Goal: Information Seeking & Learning: Learn about a topic

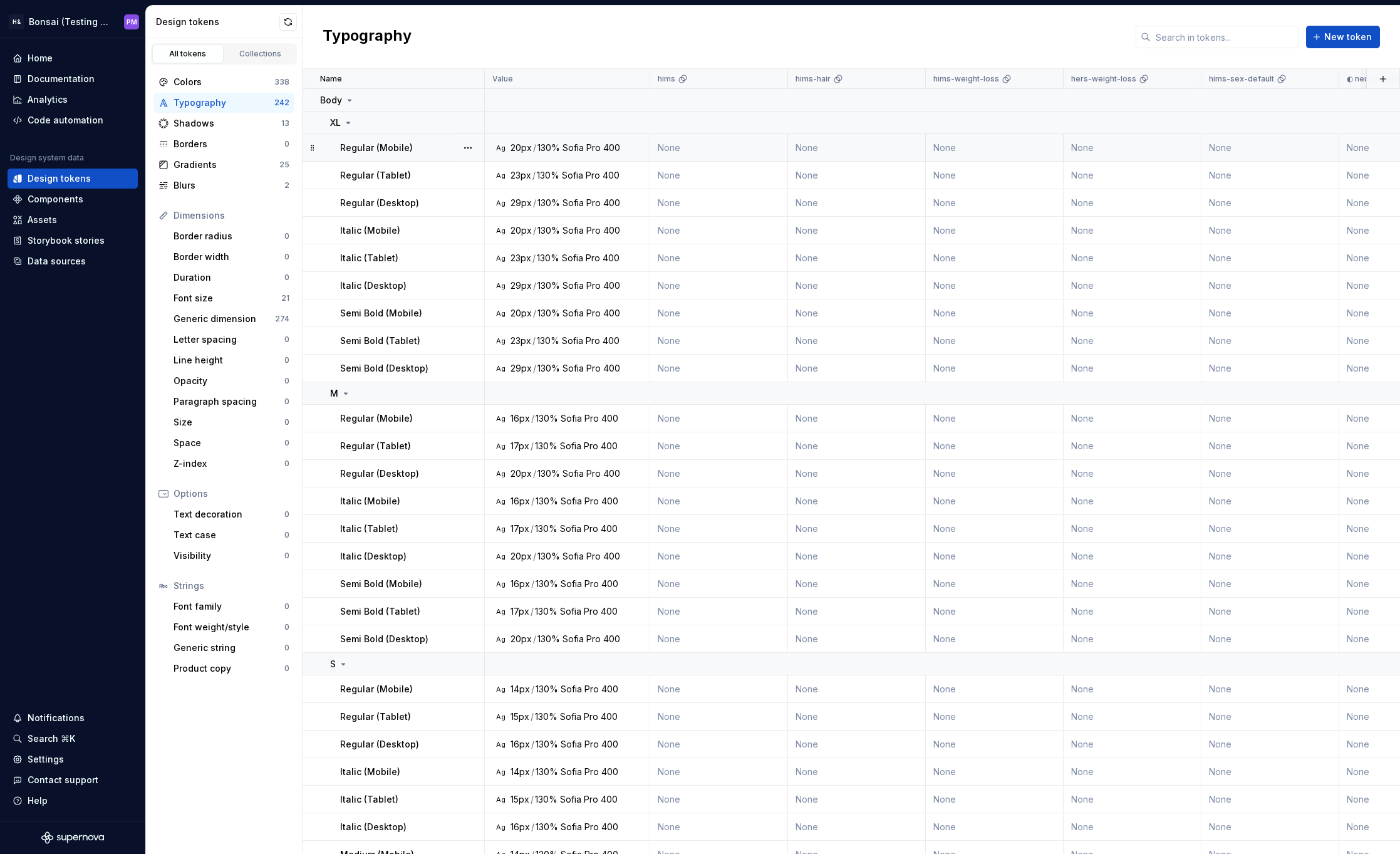
click at [562, 148] on div "Sofia Pro" at bounding box center [581, 148] width 38 height 12
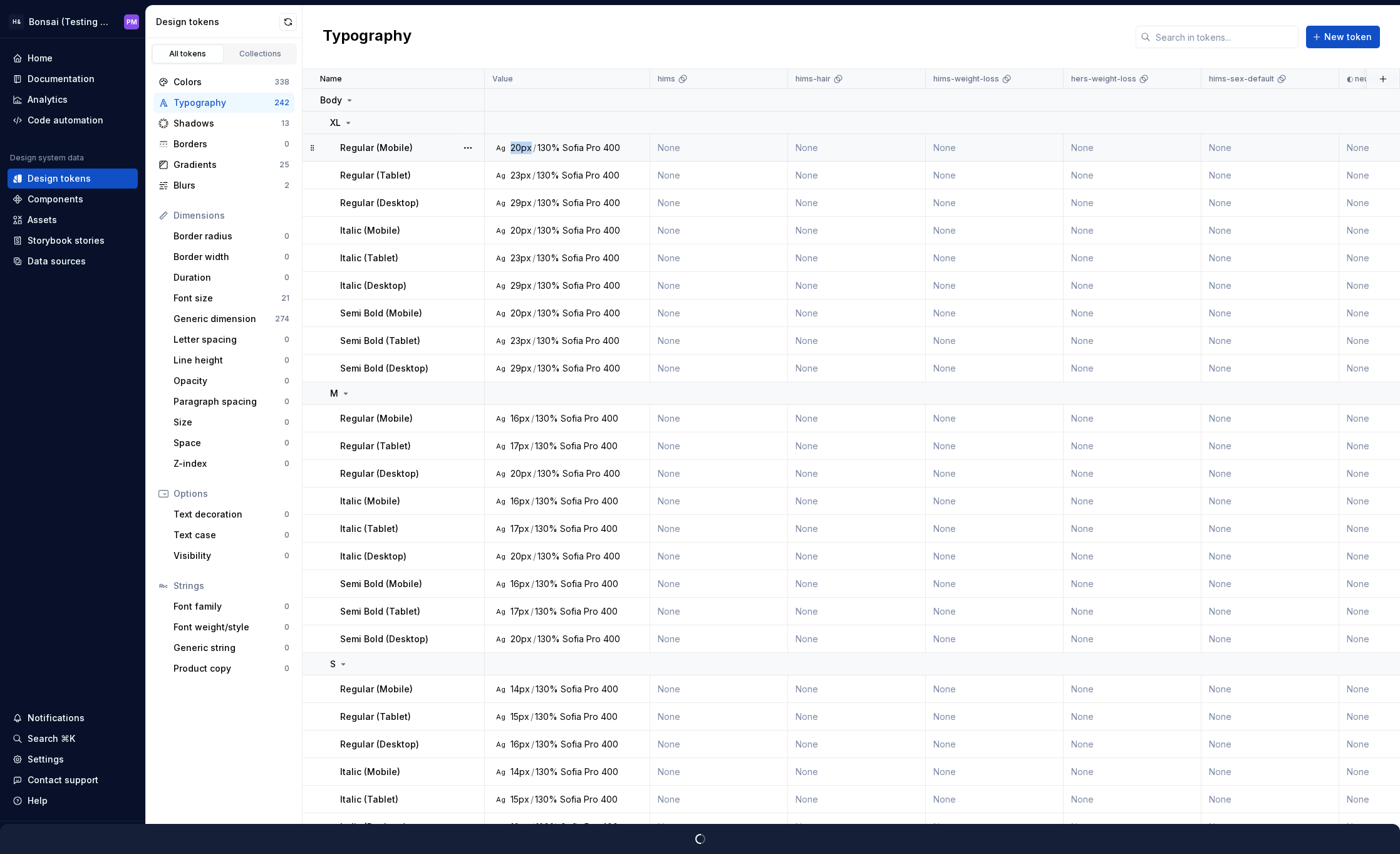
click at [510, 149] on div "Ag 20px / 130% Sofia Pro 400" at bounding box center [571, 148] width 156 height 12
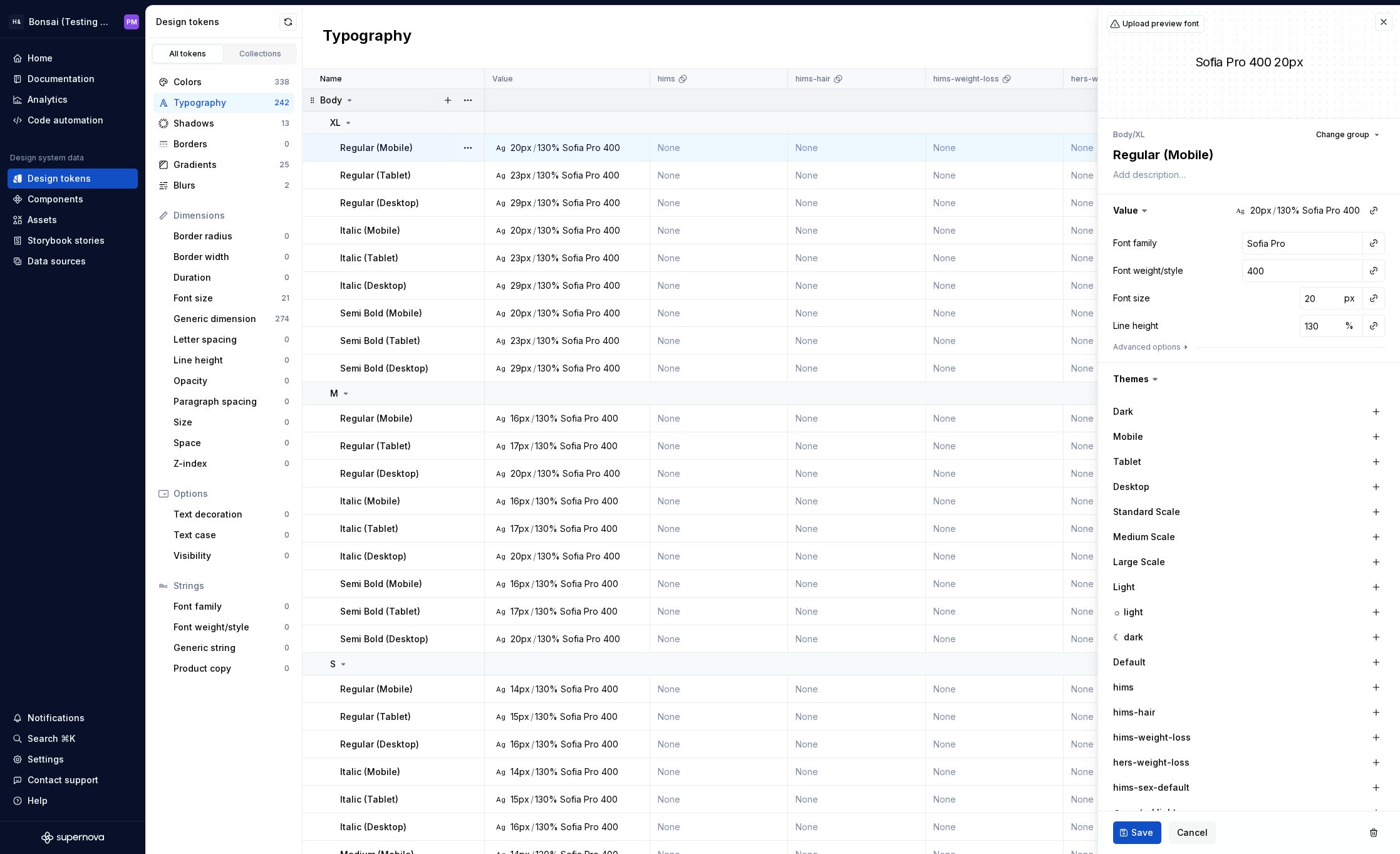
click at [348, 102] on icon at bounding box center [349, 100] width 10 height 10
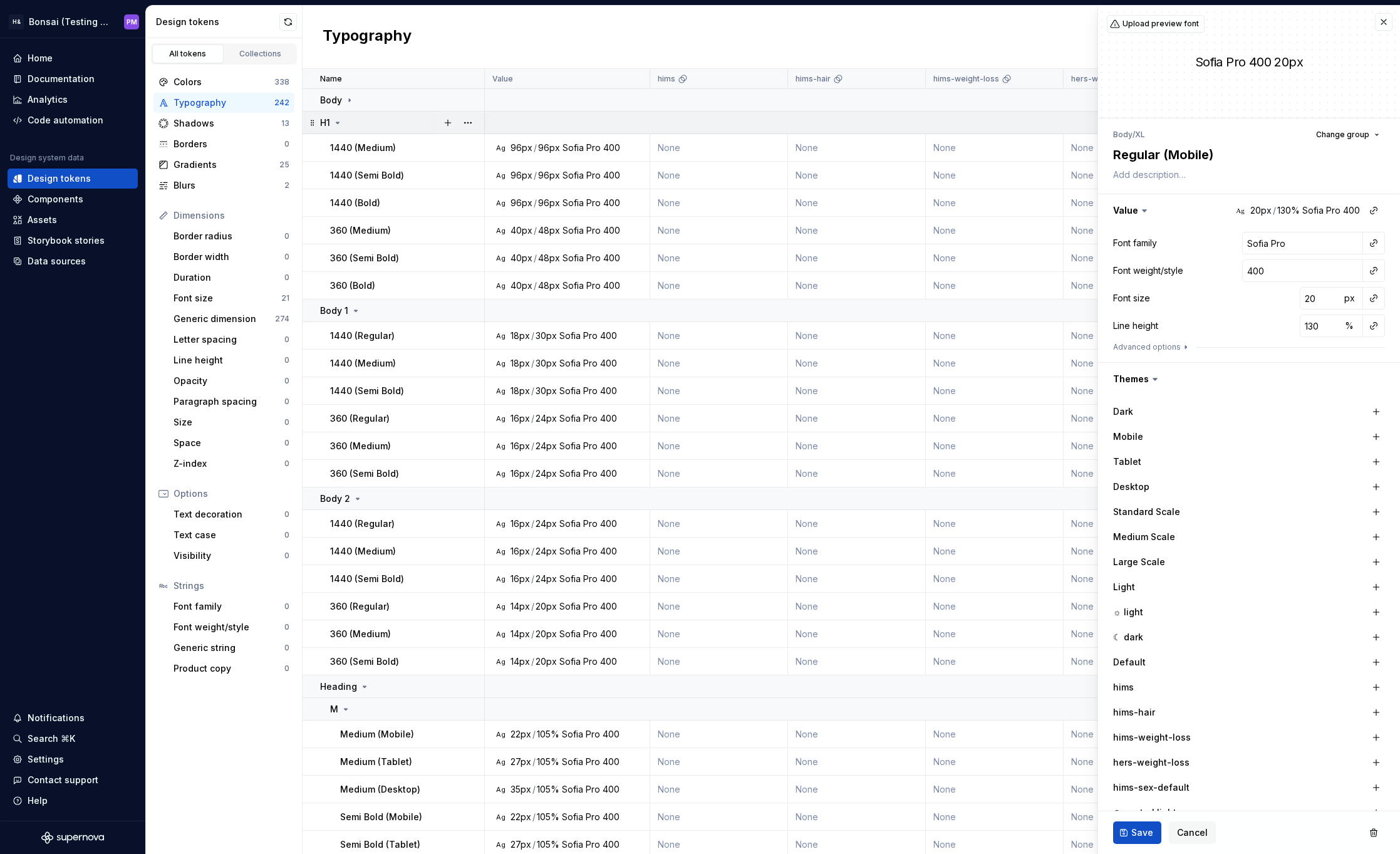
click at [333, 122] on icon at bounding box center [337, 122] width 10 height 10
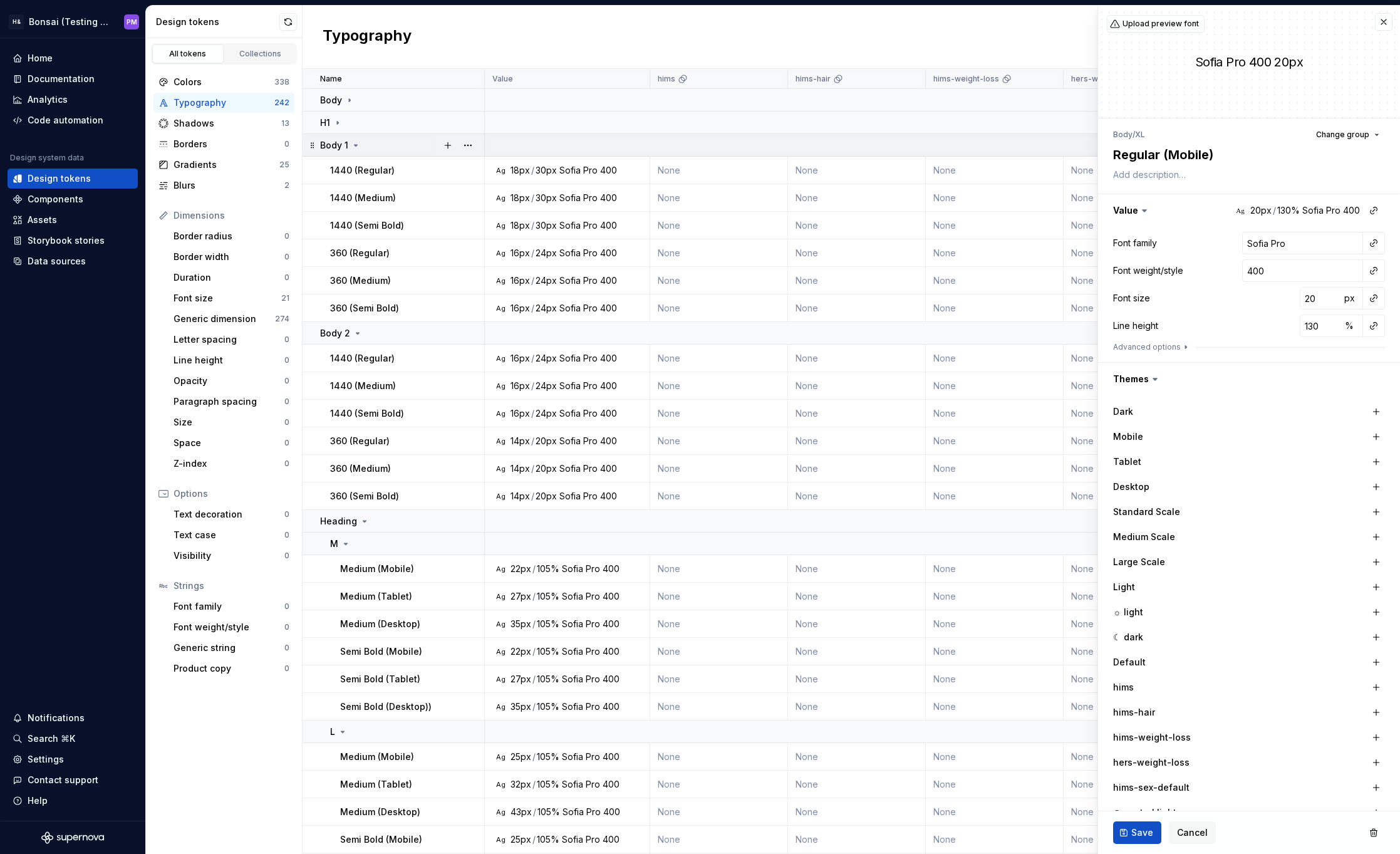
click at [351, 148] on icon at bounding box center [356, 145] width 10 height 10
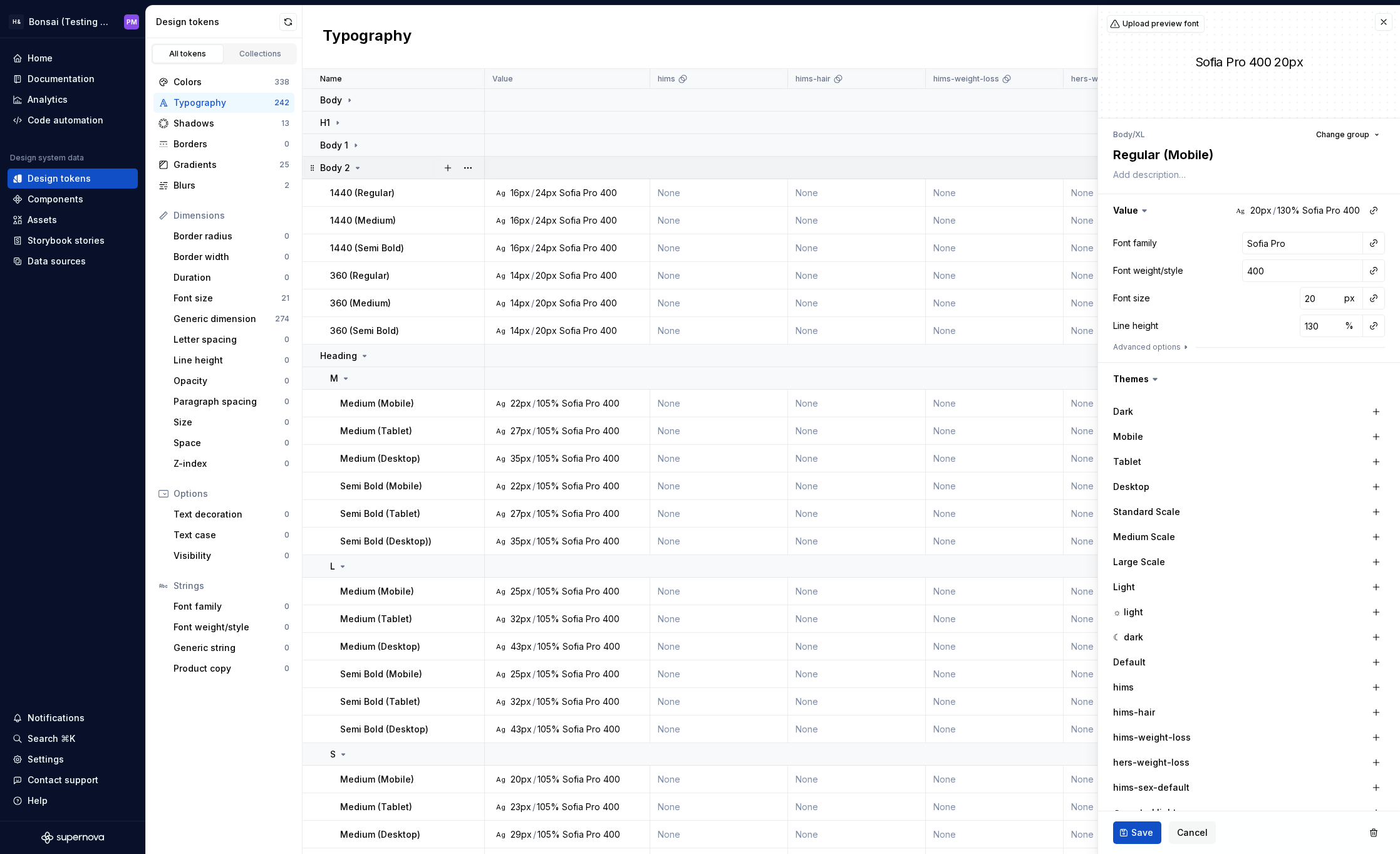
click at [358, 170] on icon at bounding box center [357, 167] width 10 height 10
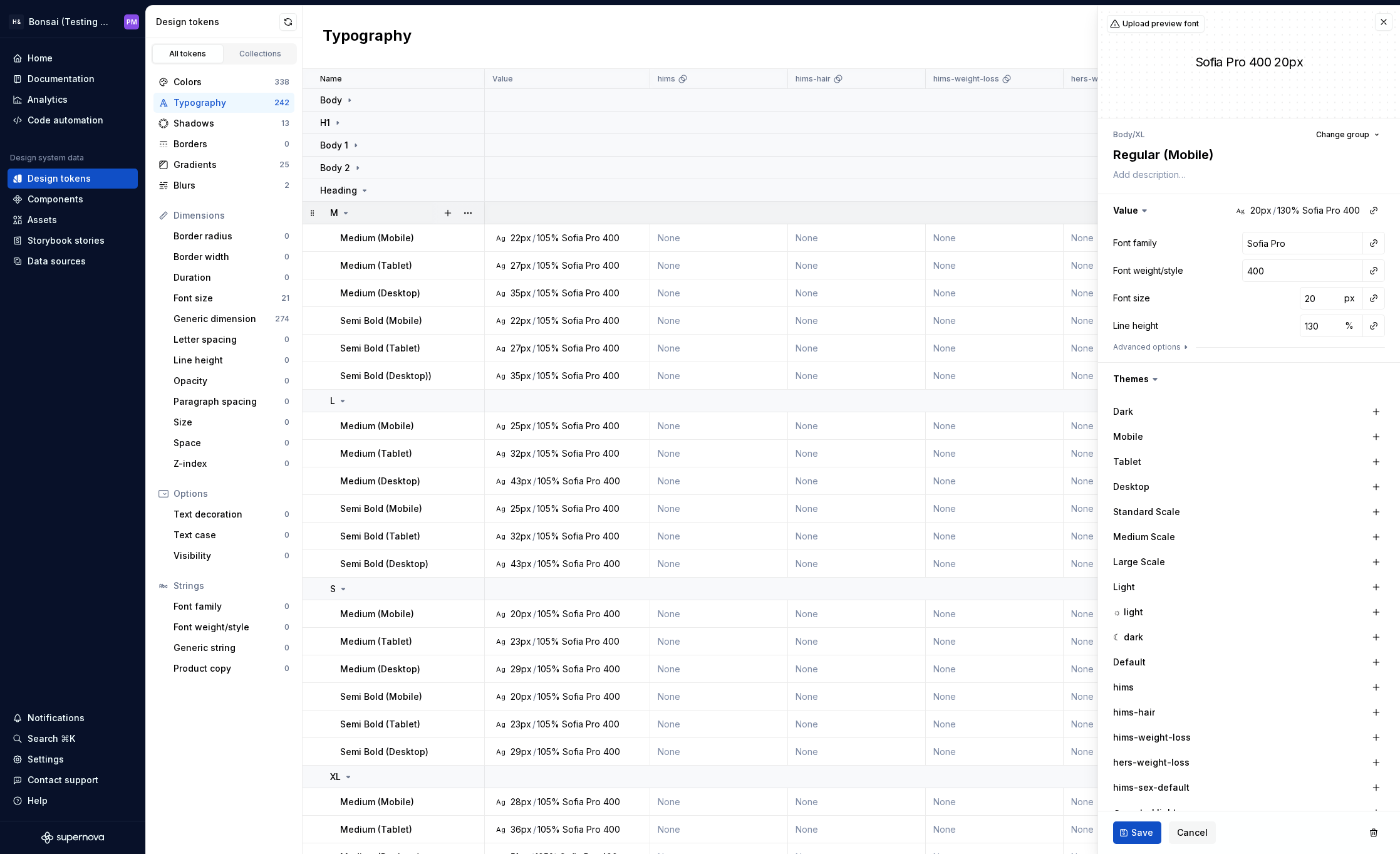
click at [348, 212] on icon at bounding box center [345, 213] width 10 height 10
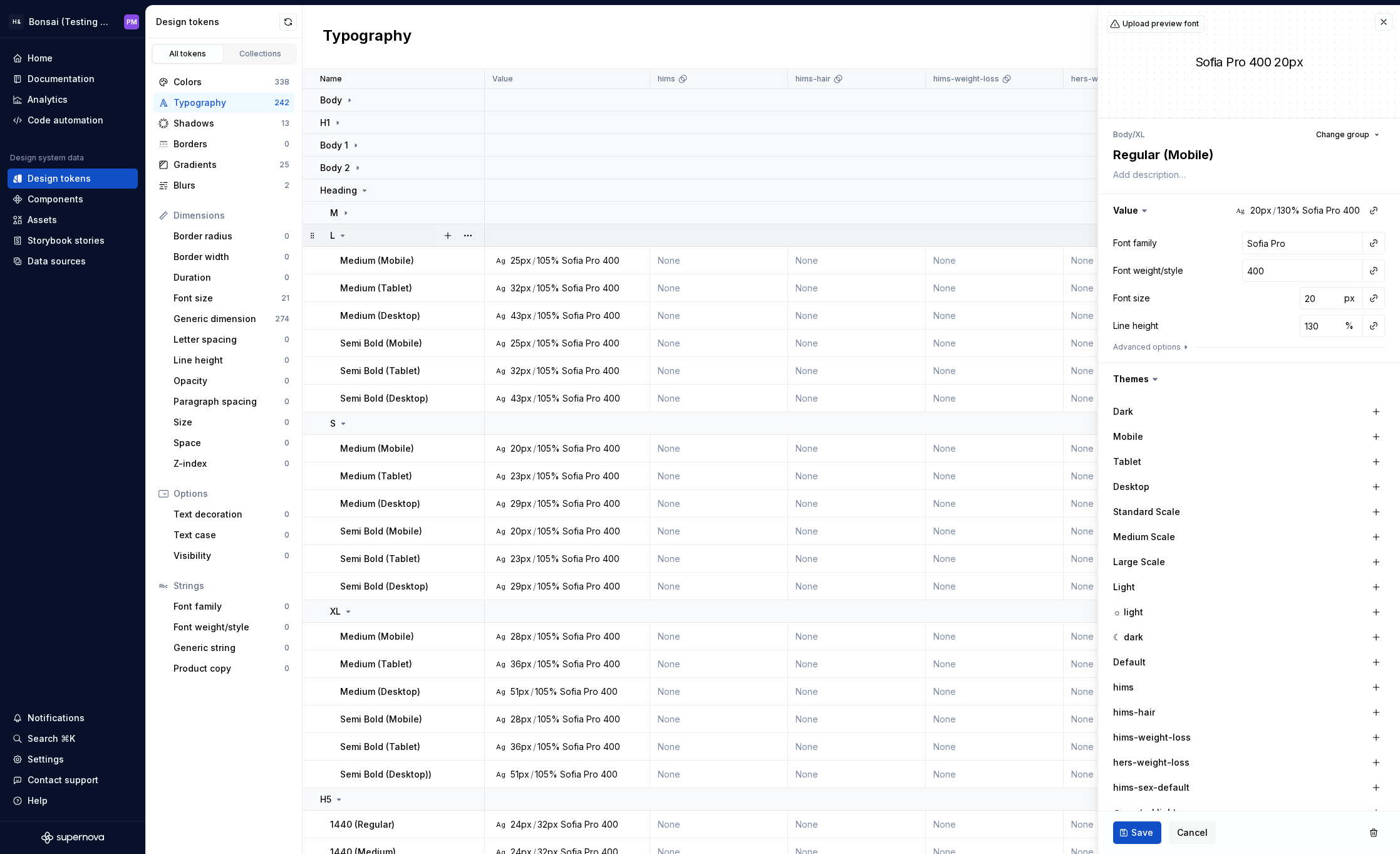
click at [342, 236] on icon at bounding box center [343, 236] width 3 height 2
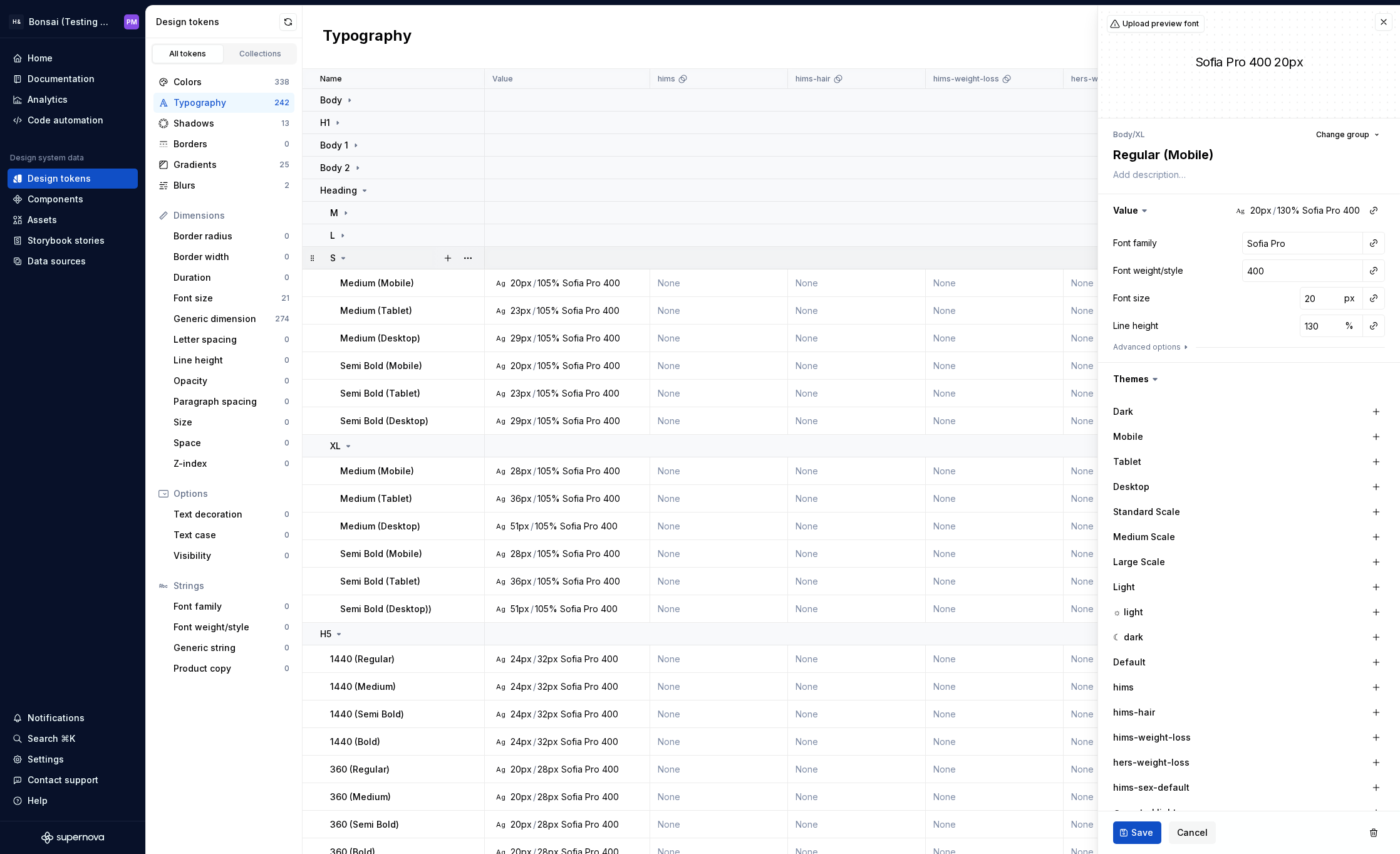
click at [344, 258] on icon at bounding box center [344, 259] width 3 height 2
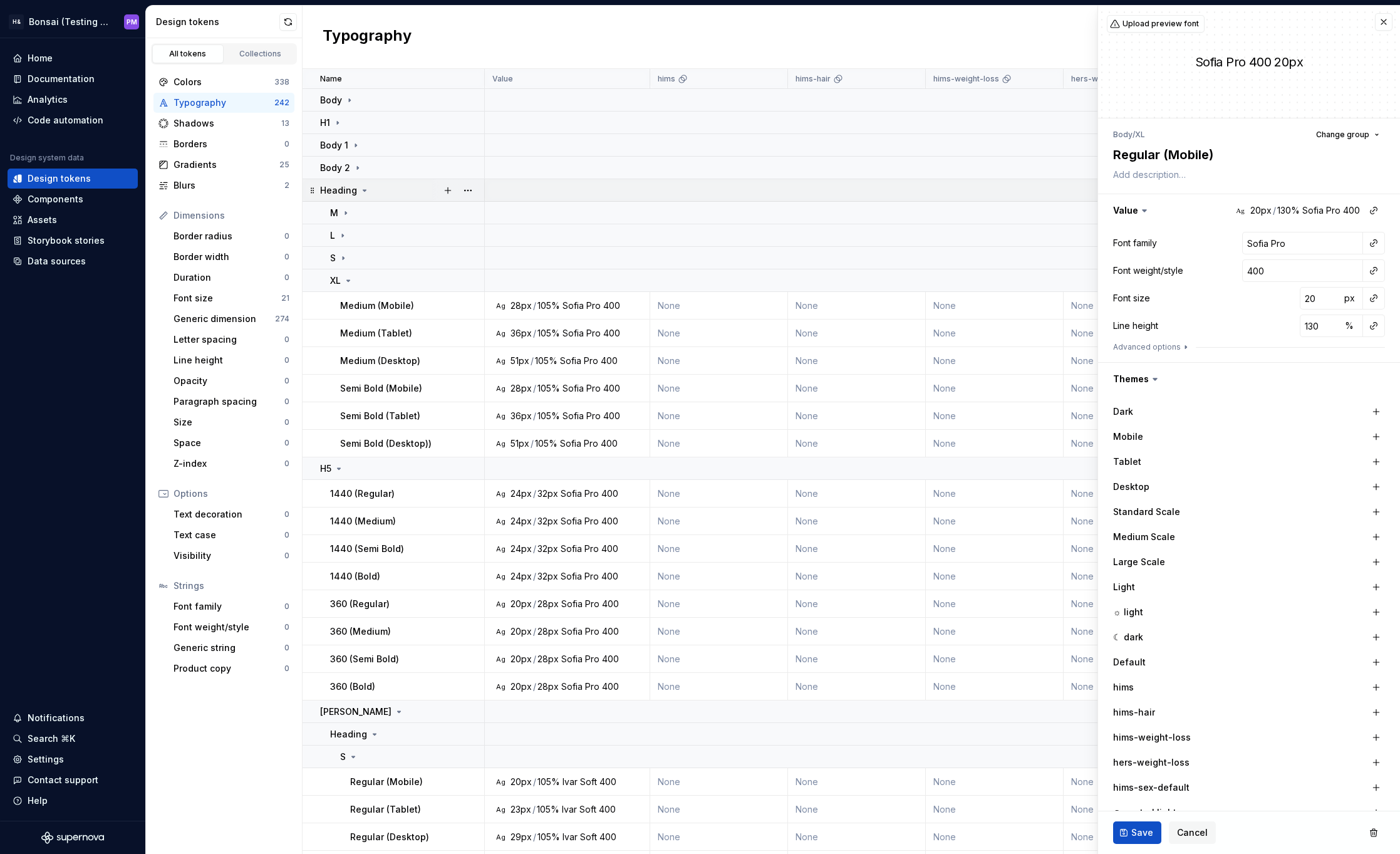
click at [360, 186] on icon at bounding box center [364, 190] width 10 height 10
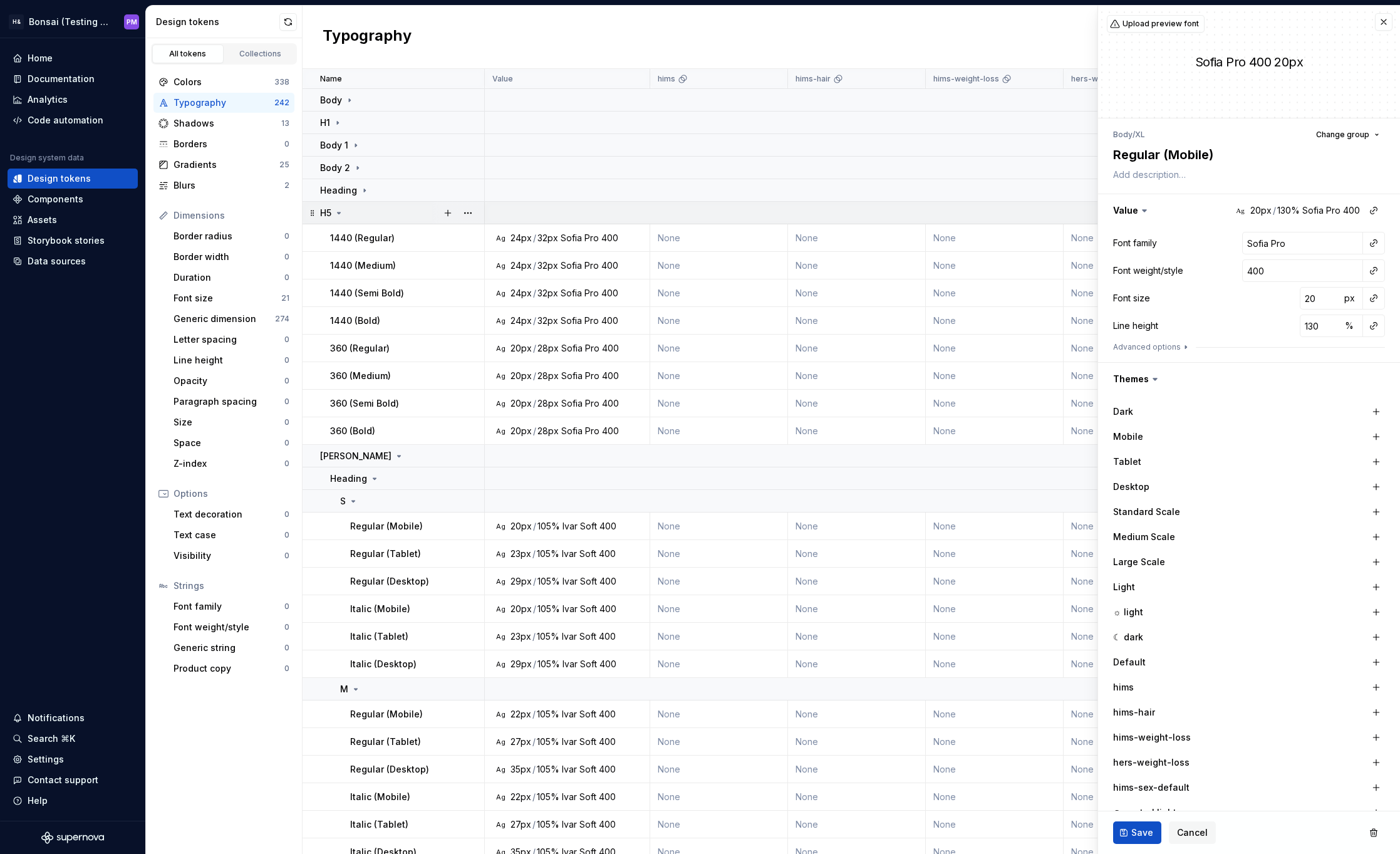
click at [337, 213] on icon at bounding box center [338, 213] width 10 height 10
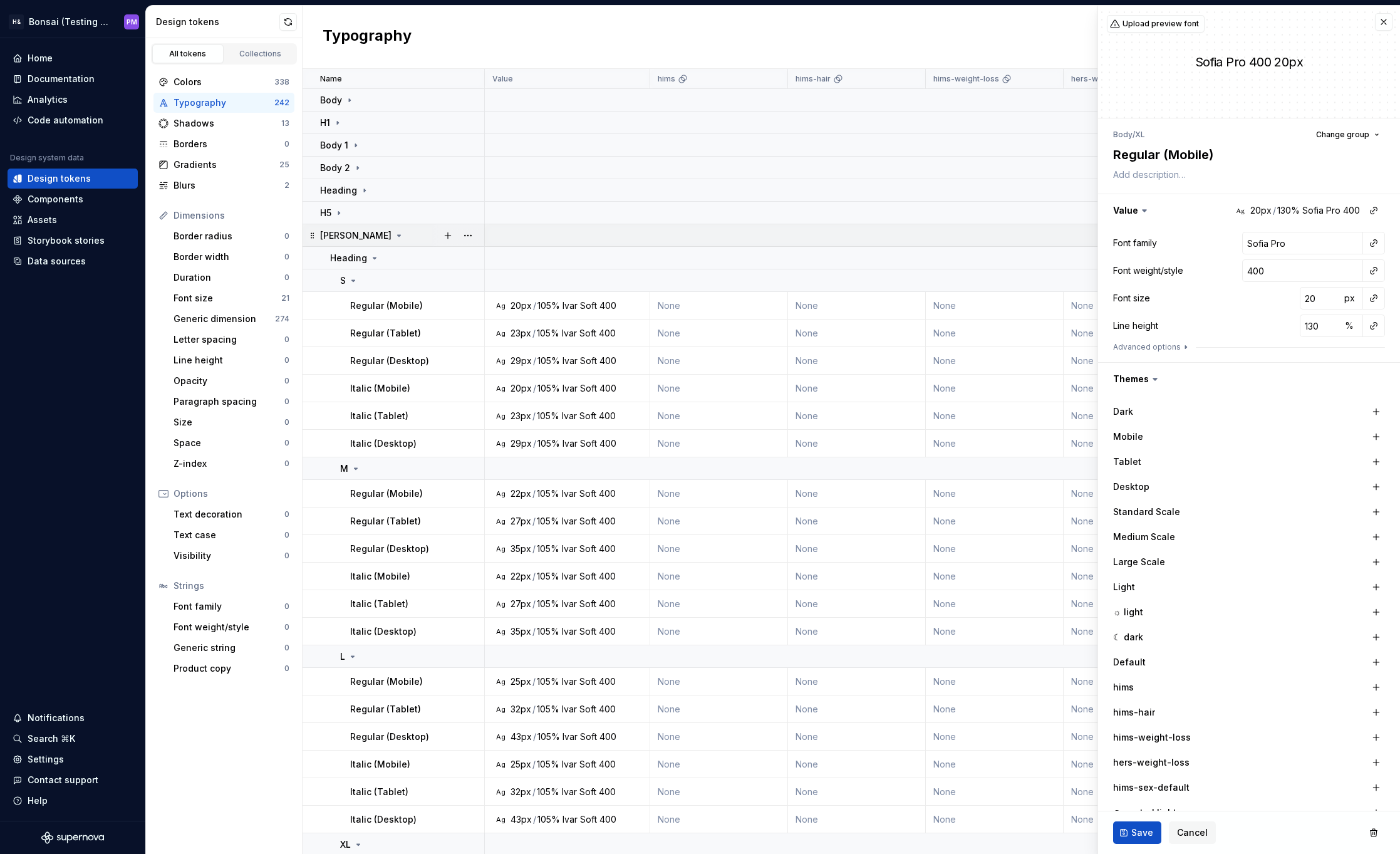
click at [394, 237] on icon at bounding box center [398, 235] width 10 height 10
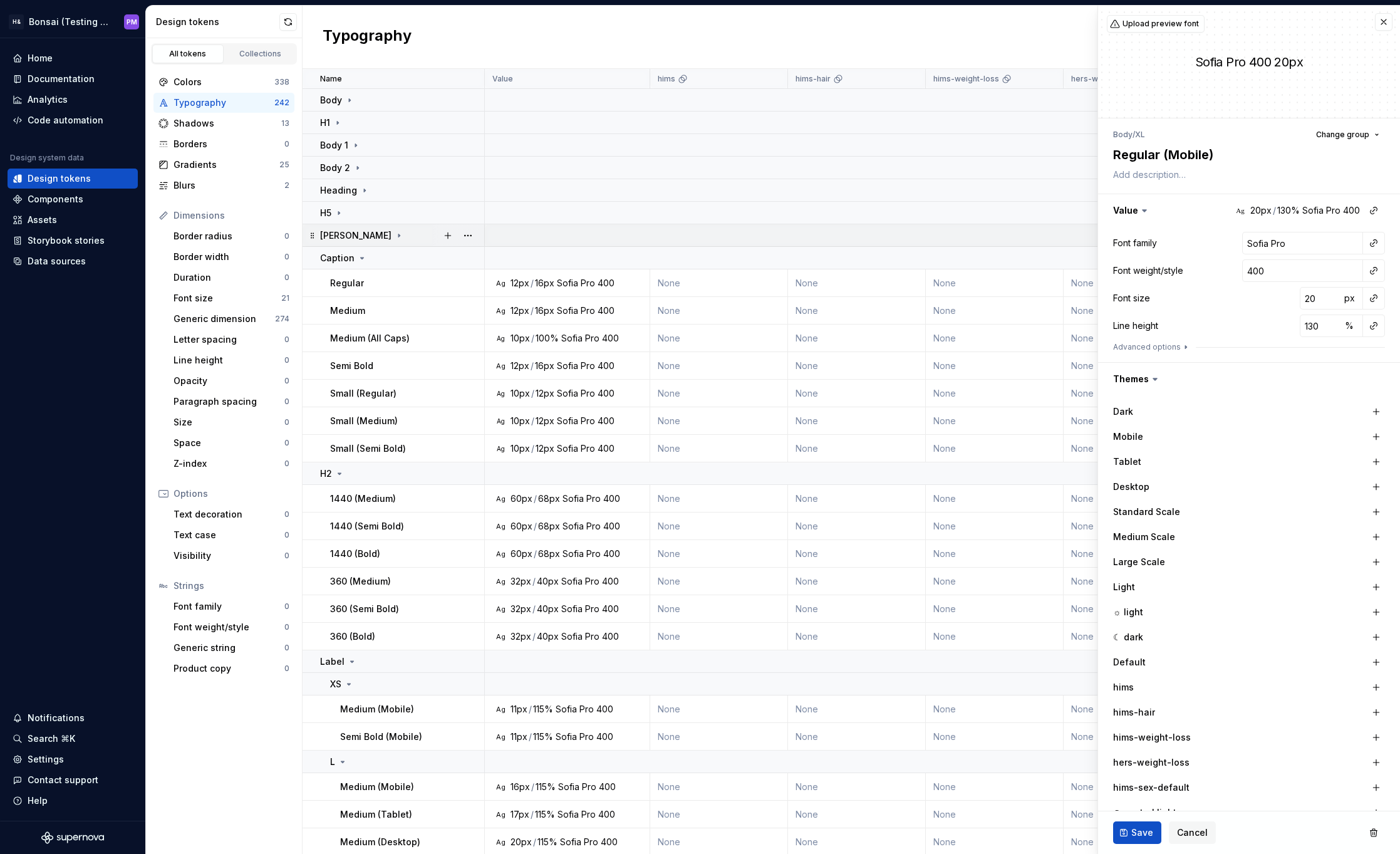
scroll to position [2, 0]
click at [357, 254] on icon at bounding box center [362, 256] width 10 height 10
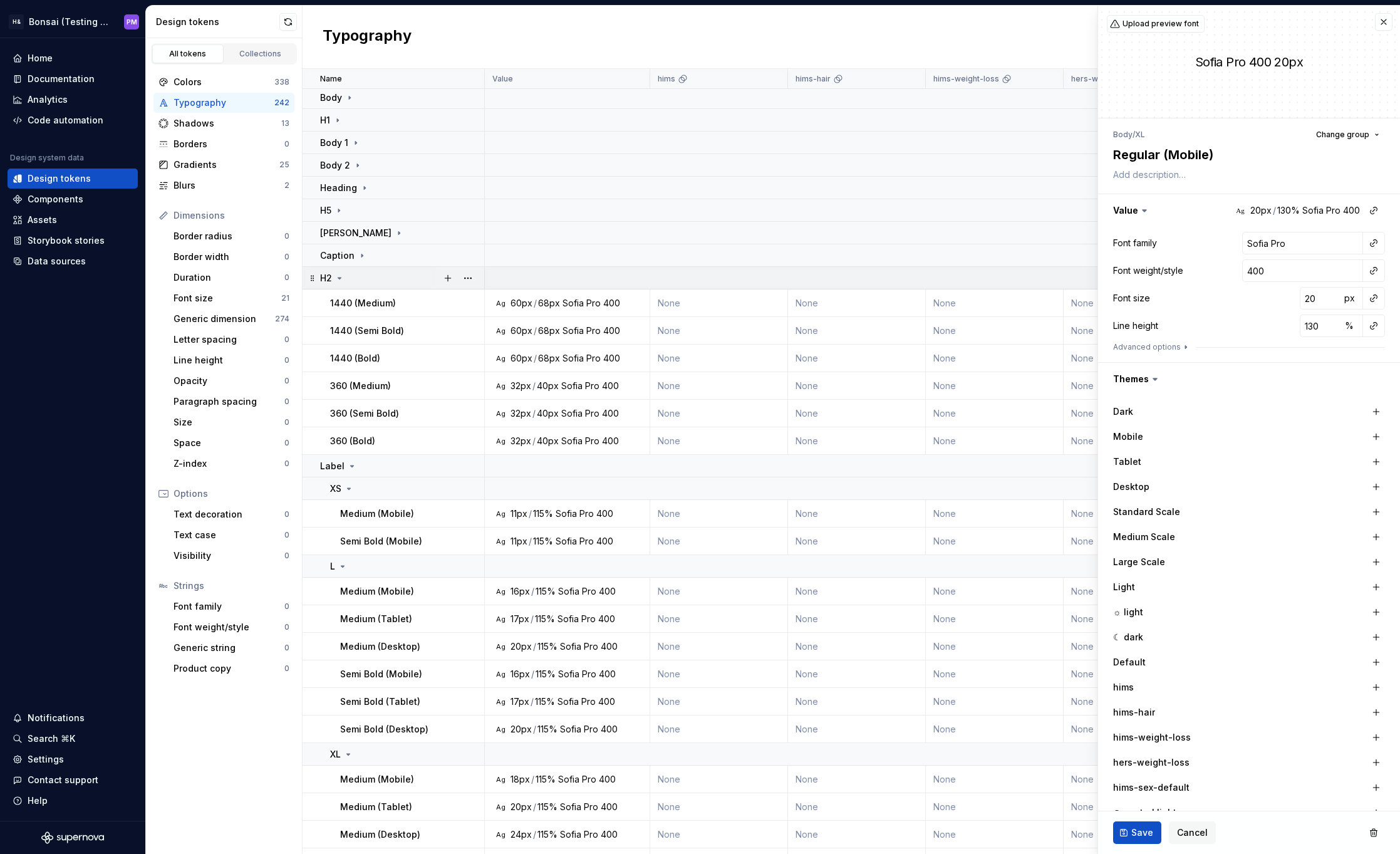
scroll to position [0, 0]
click at [334, 276] on icon at bounding box center [339, 281] width 10 height 10
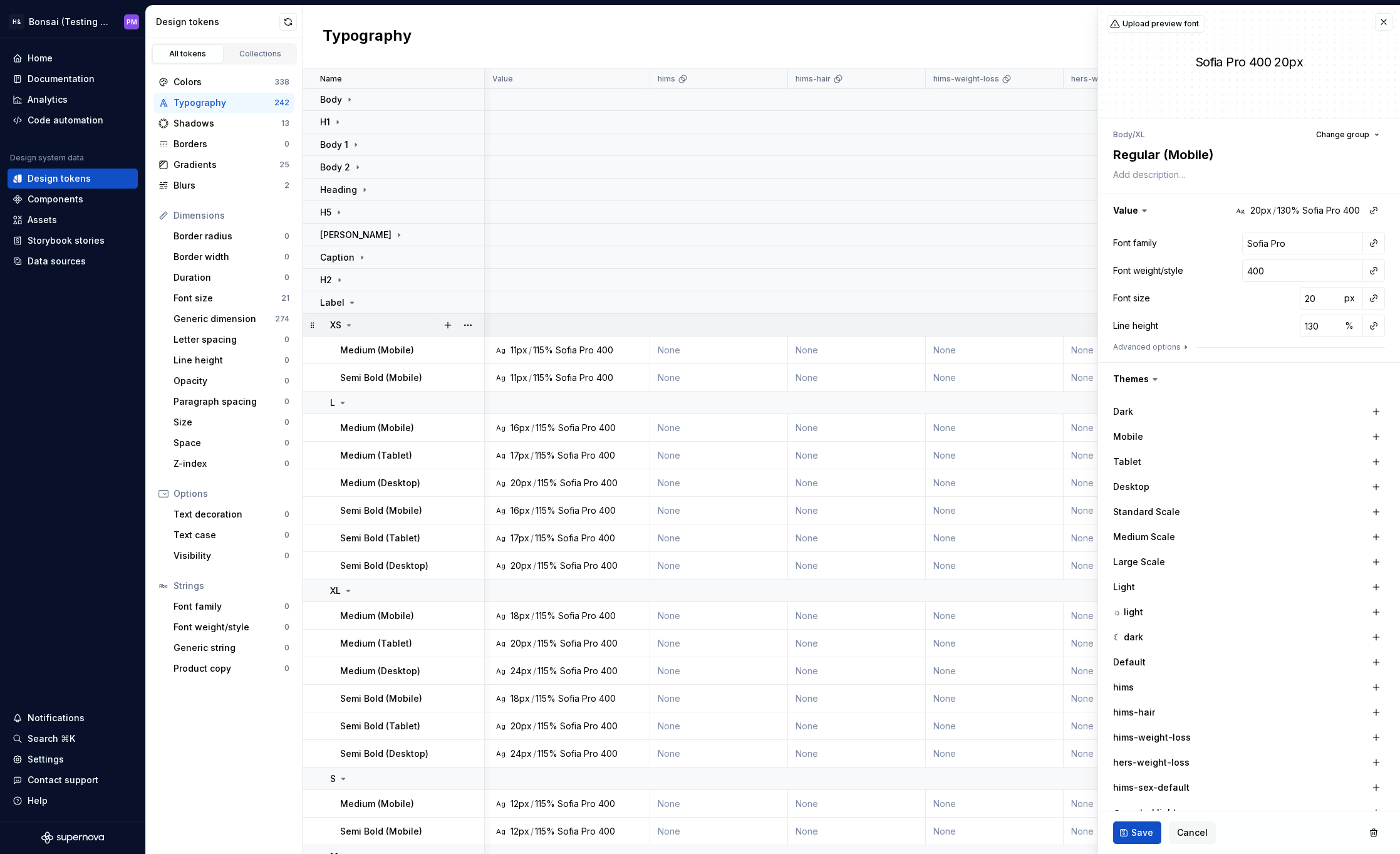
scroll to position [0, 8]
click at [347, 301] on icon at bounding box center [352, 303] width 10 height 10
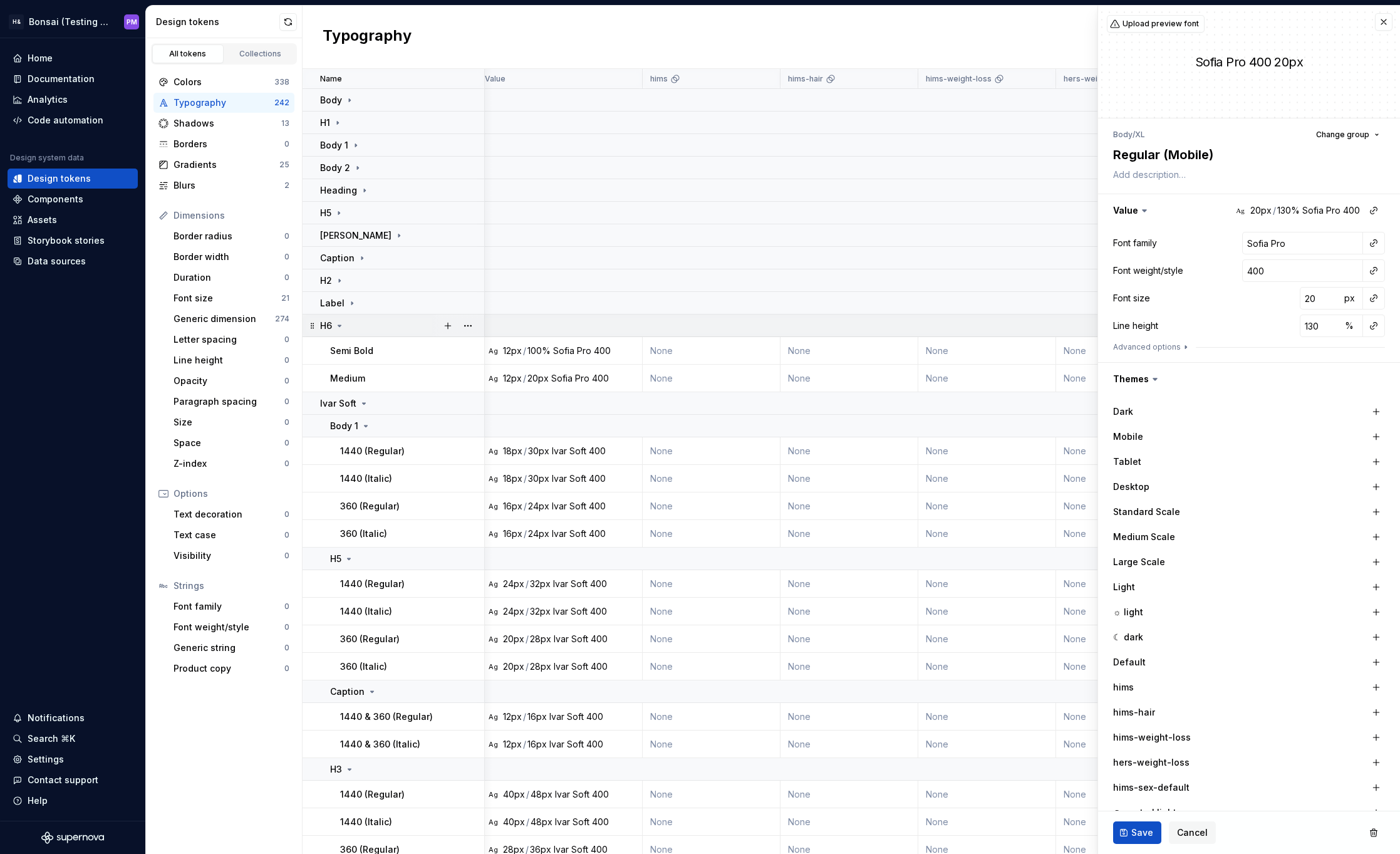
click at [337, 329] on icon at bounding box center [339, 325] width 10 height 10
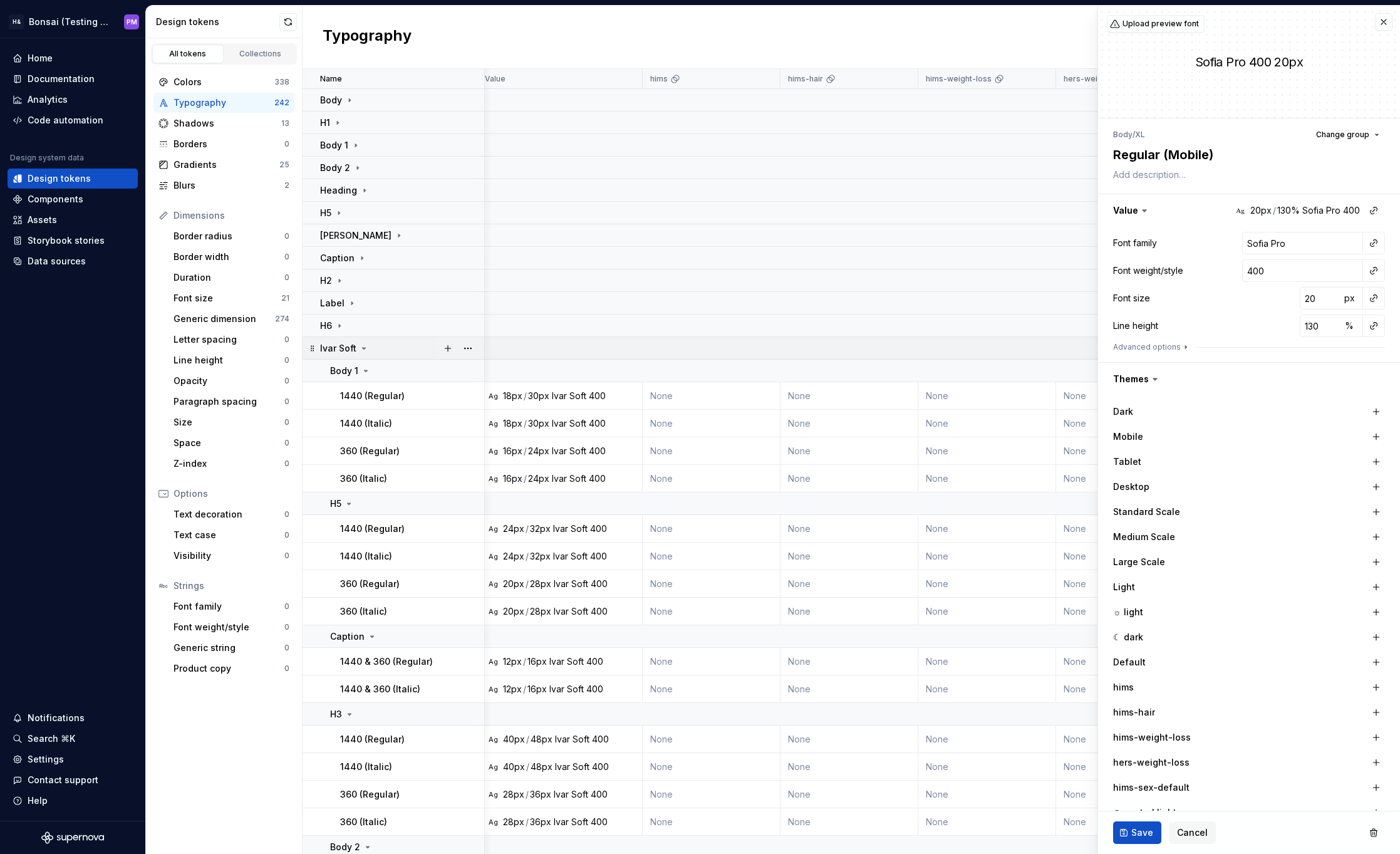
click at [364, 349] on icon at bounding box center [363, 348] width 10 height 10
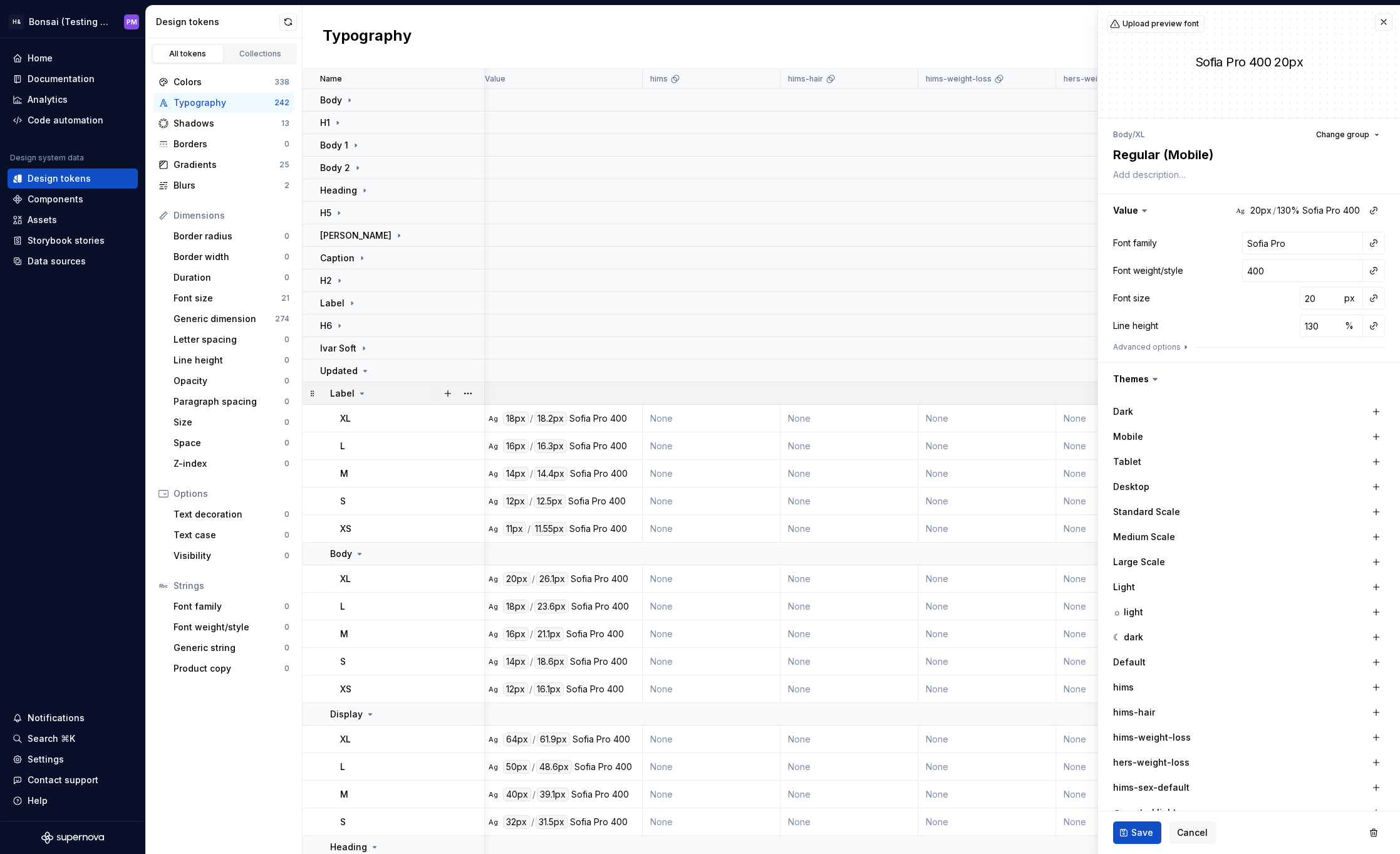
click at [357, 392] on icon at bounding box center [362, 393] width 10 height 10
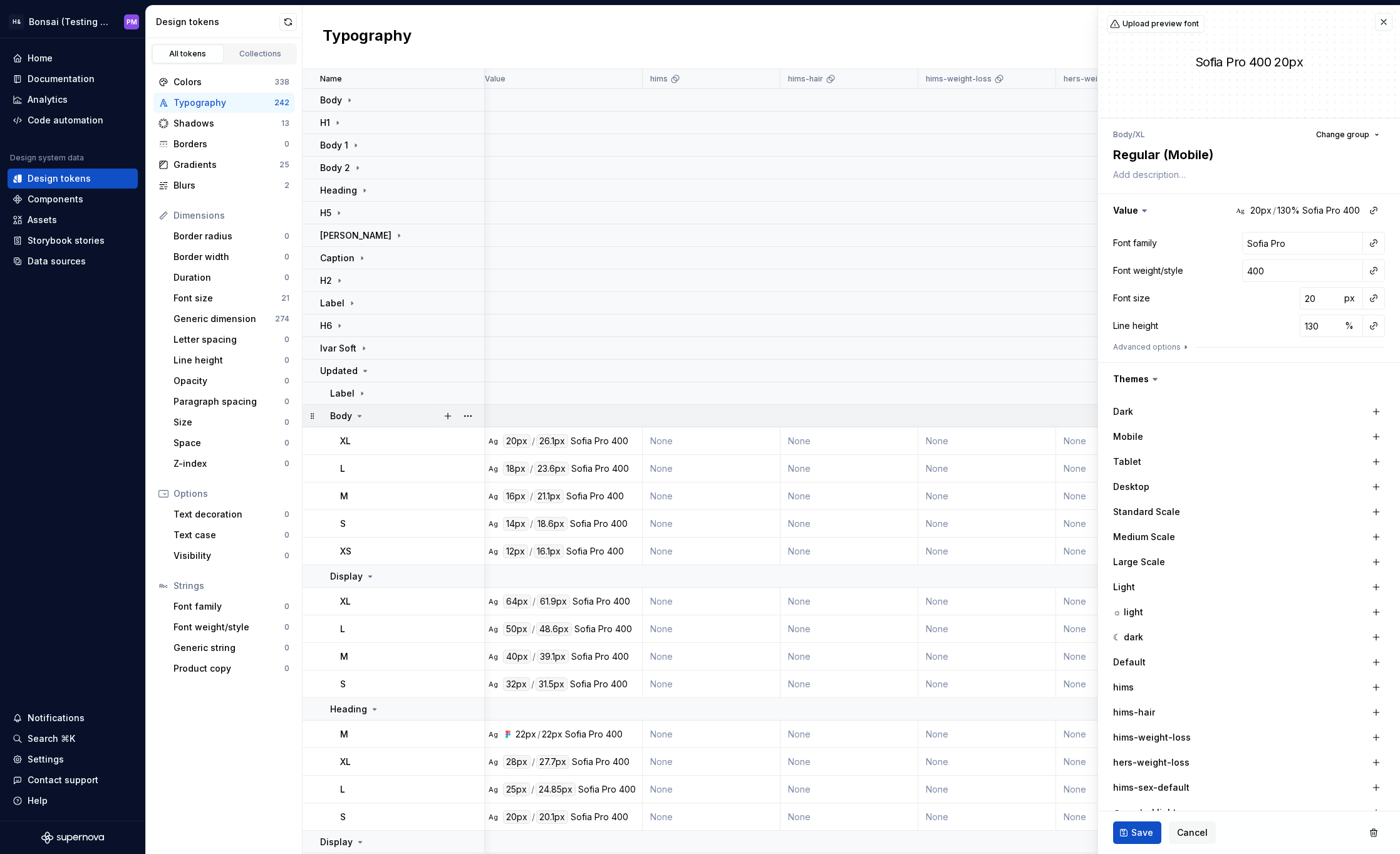
click at [355, 415] on icon at bounding box center [359, 416] width 10 height 10
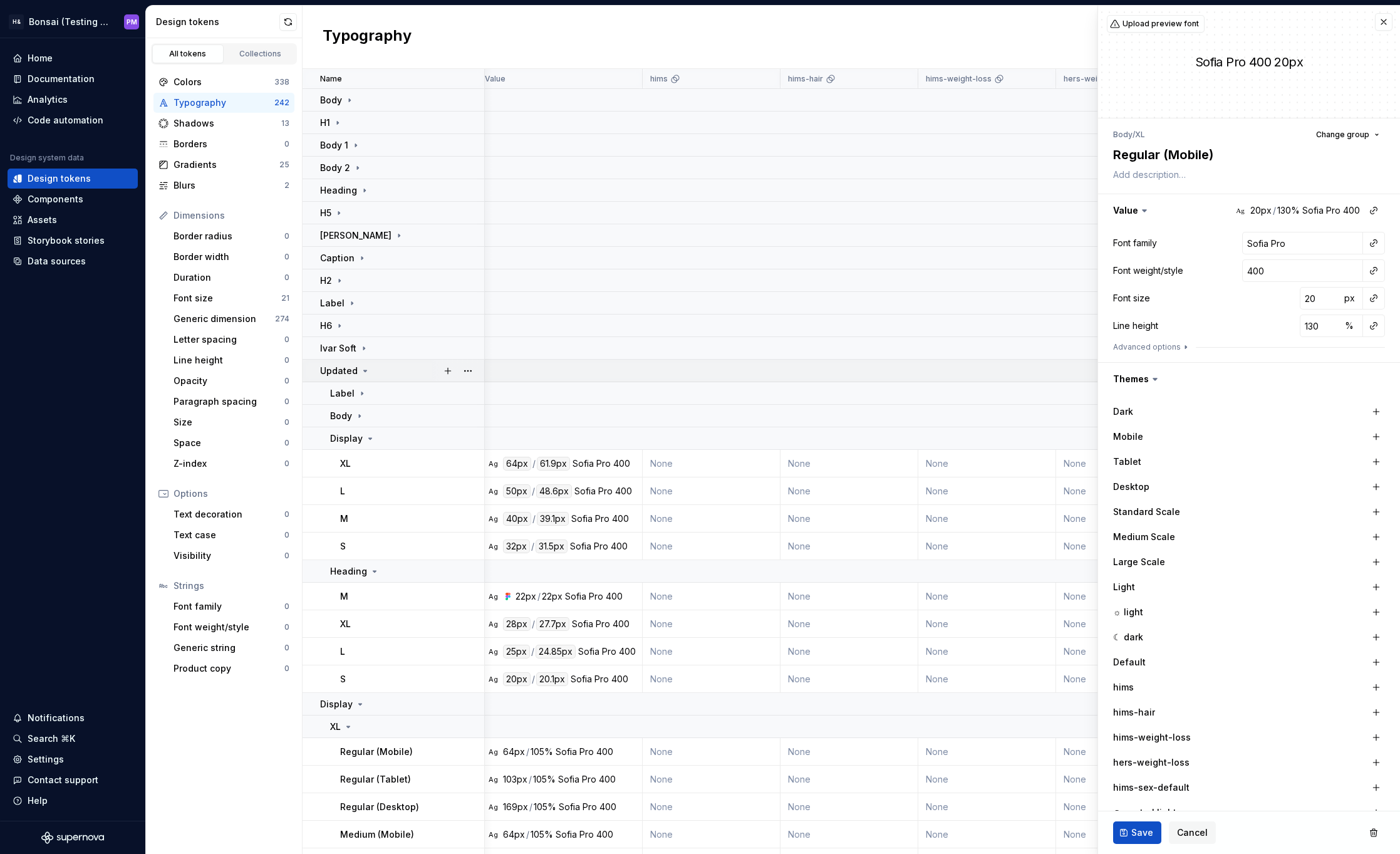
click at [364, 370] on icon at bounding box center [366, 371] width 3 height 2
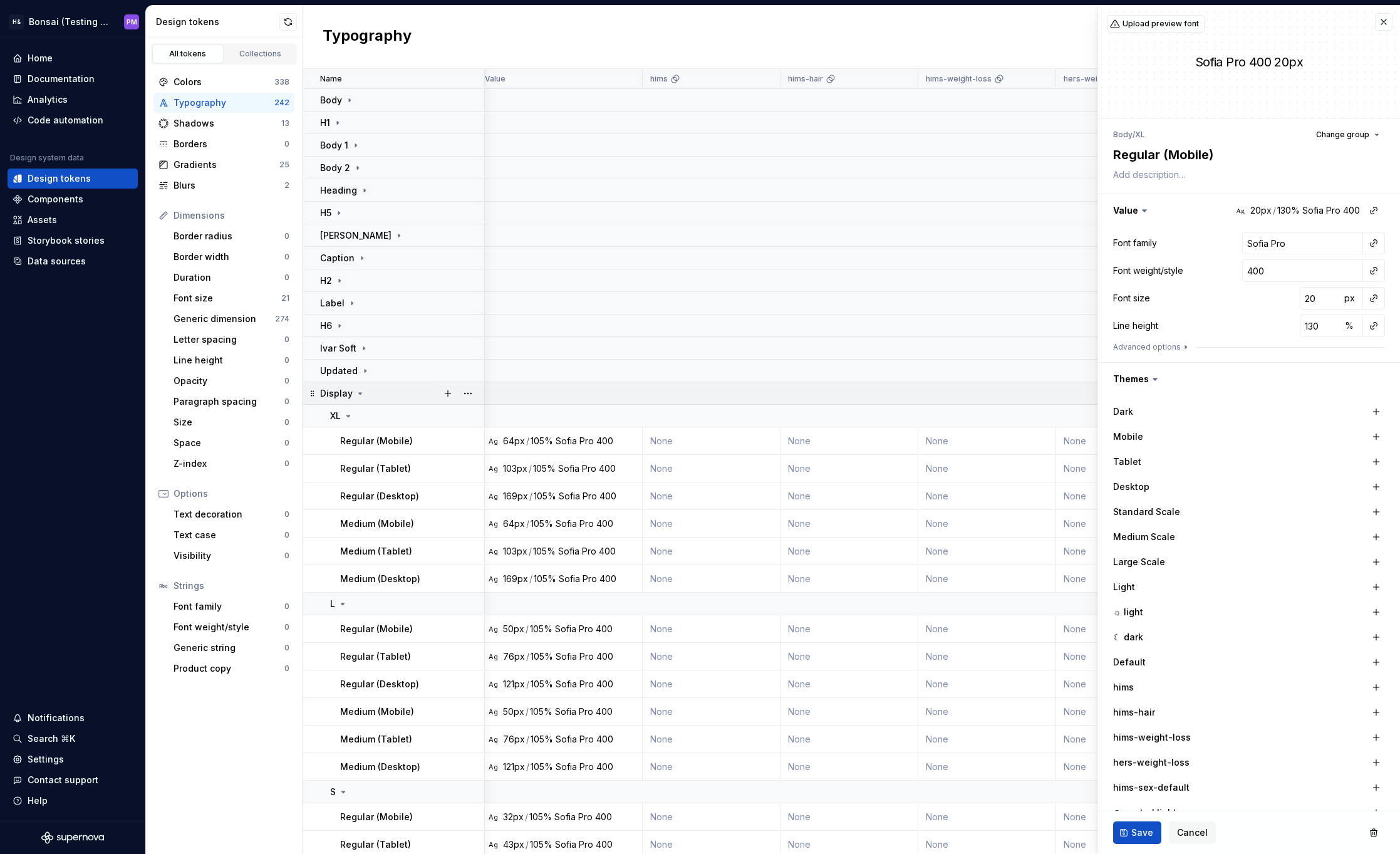
click at [359, 393] on icon at bounding box center [360, 394] width 3 height 2
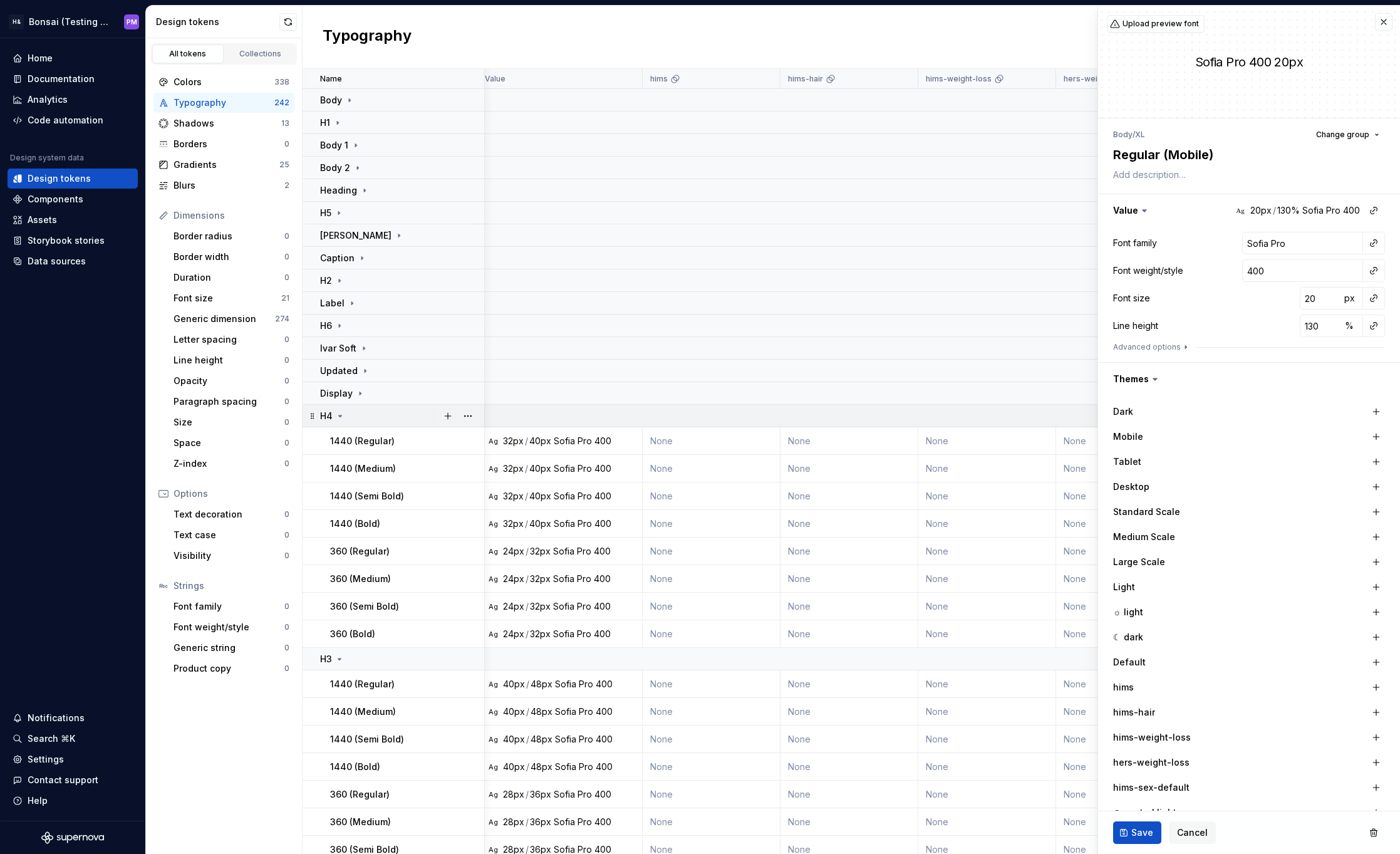
click at [340, 415] on icon at bounding box center [340, 416] width 3 height 2
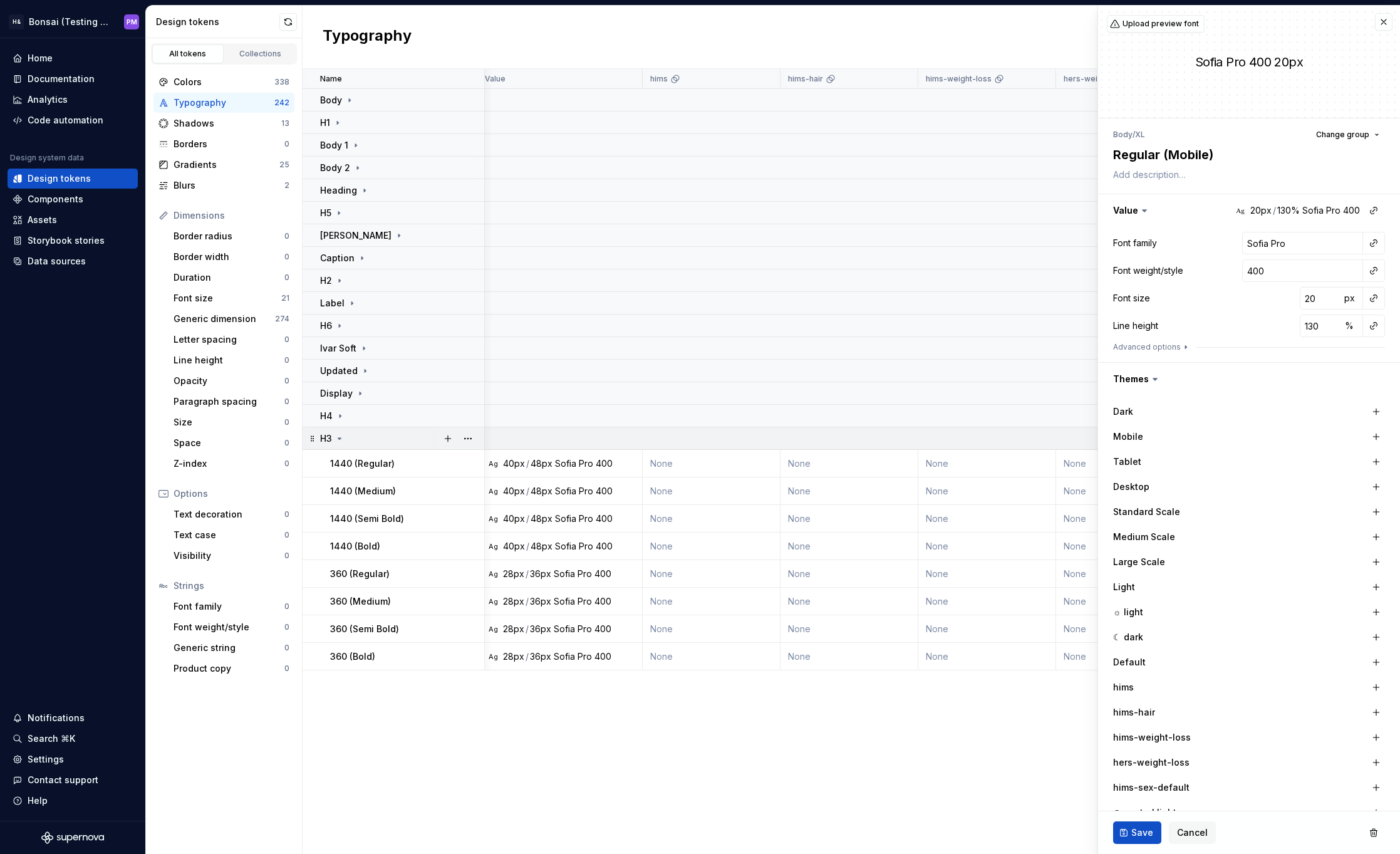
click at [337, 440] on icon at bounding box center [339, 438] width 10 height 10
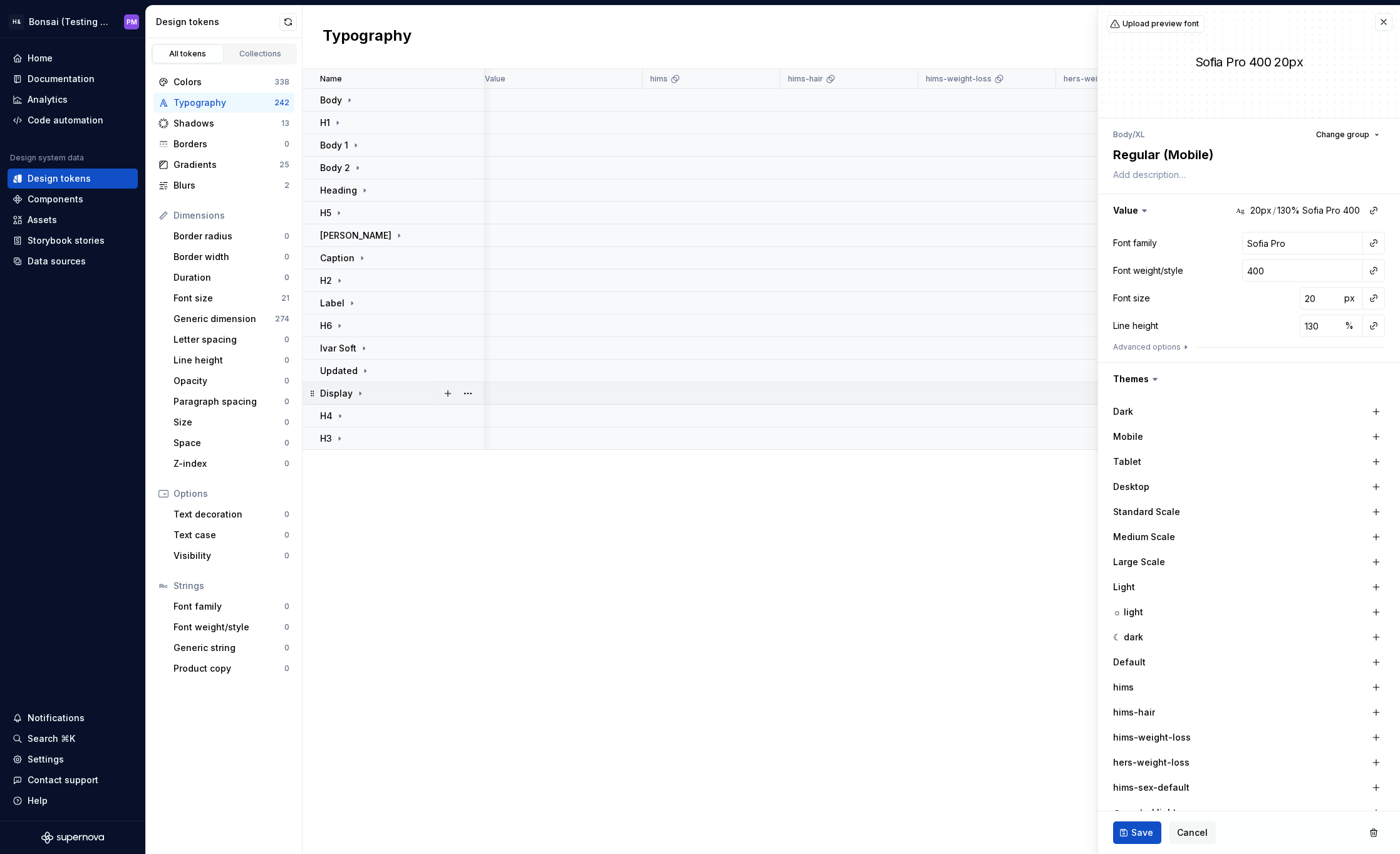
click at [337, 396] on p "Display" at bounding box center [336, 393] width 33 height 12
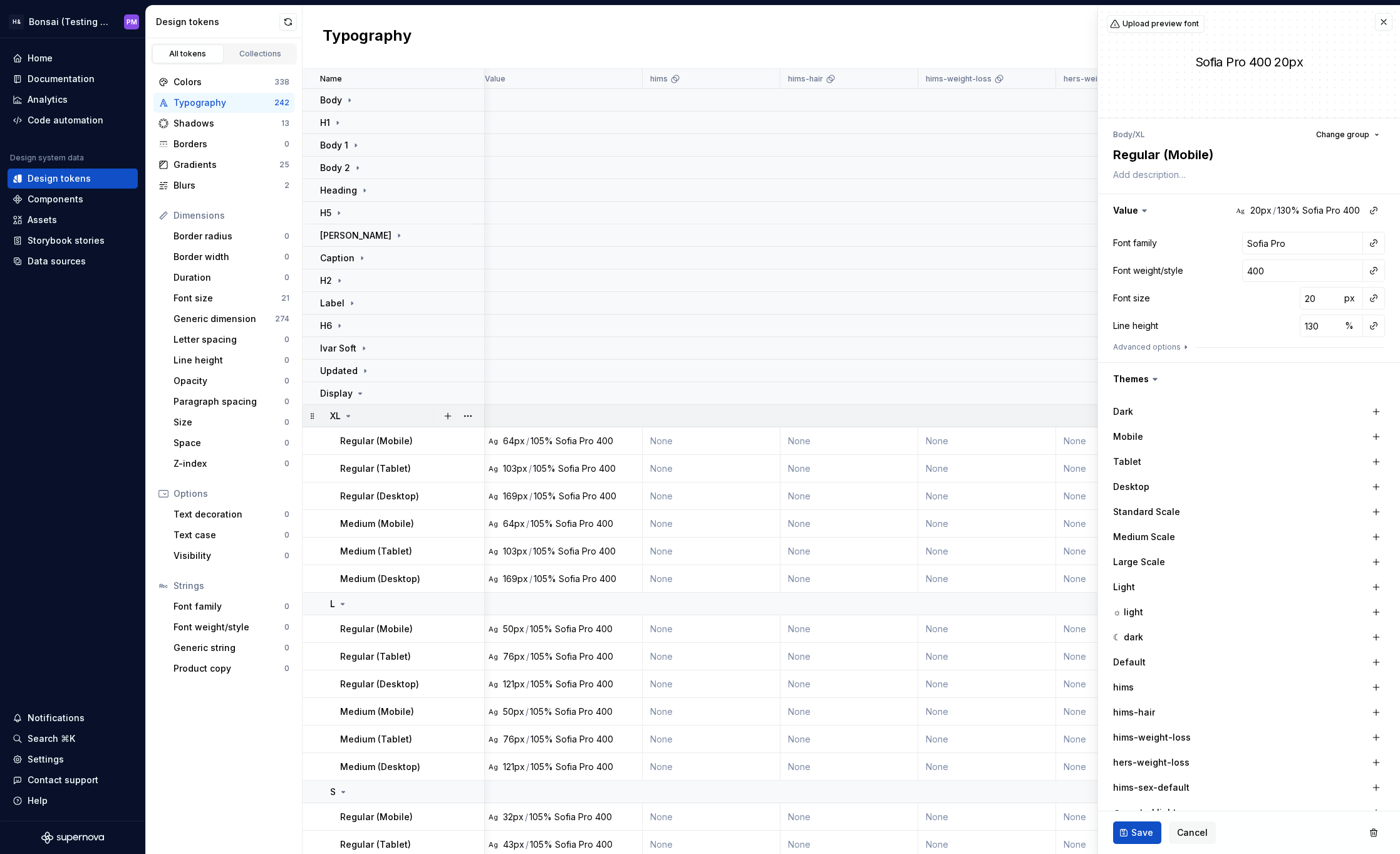
scroll to position [0, 0]
click at [355, 395] on icon at bounding box center [360, 393] width 10 height 10
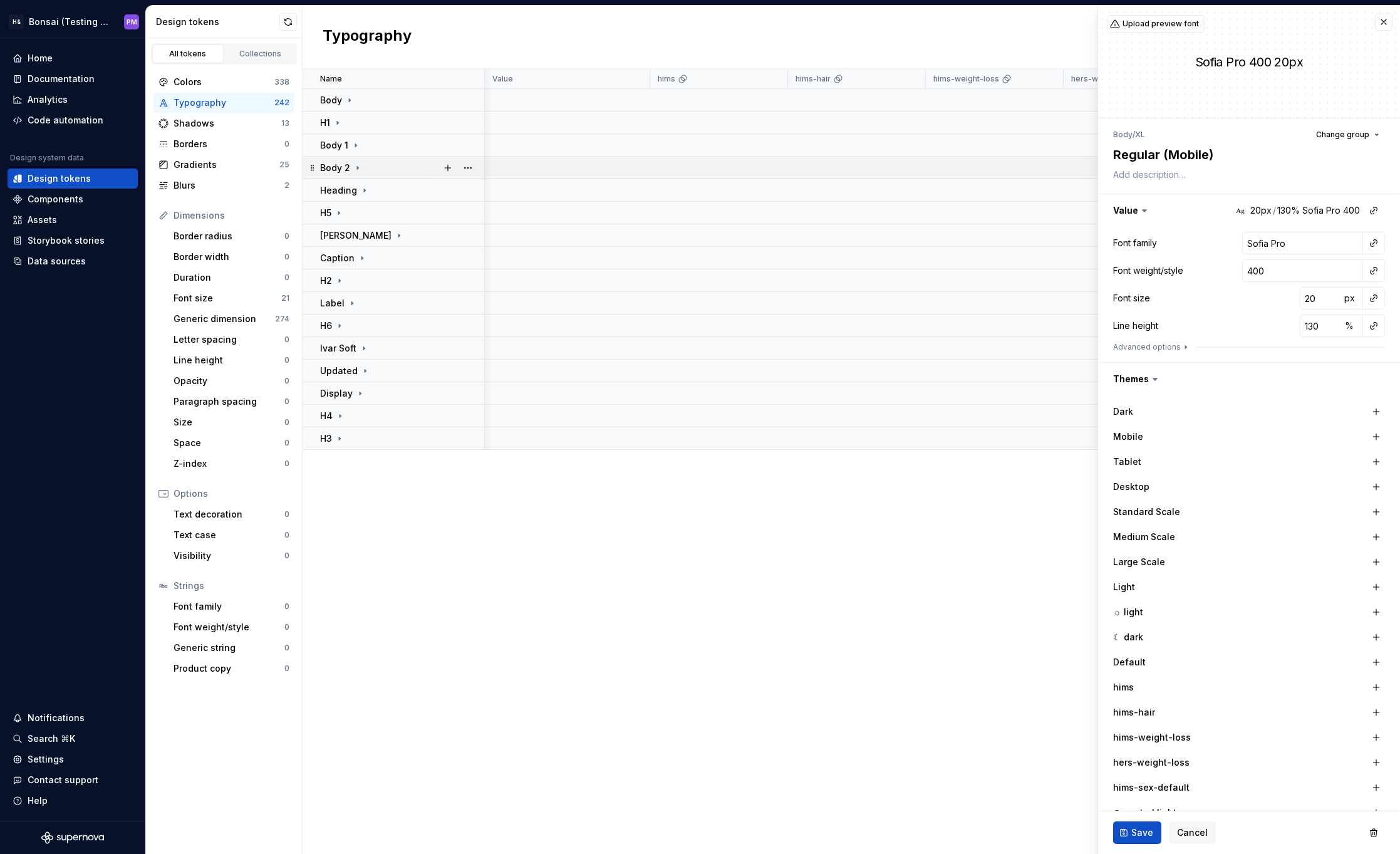
scroll to position [0, 2]
click at [344, 391] on p "Display" at bounding box center [336, 393] width 33 height 12
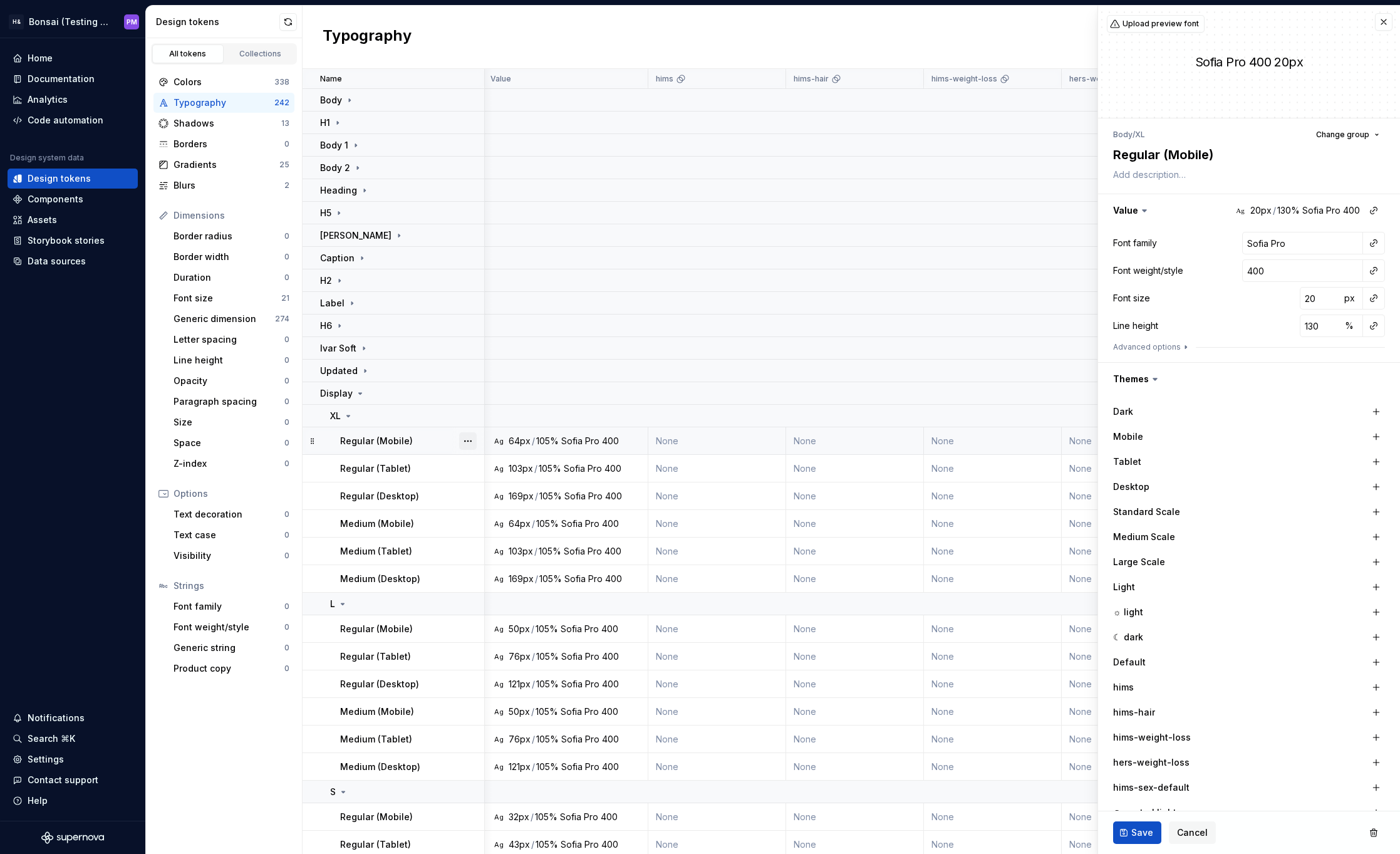
click at [468, 440] on button "button" at bounding box center [467, 441] width 17 height 17
click at [540, 439] on html "H& Bonsai (Testing Bonsai: Foundation tokens) PM Home Documentation Analytics C…" at bounding box center [700, 427] width 1400 height 854
click at [409, 436] on div "Regular (Mobile)" at bounding box center [412, 441] width 144 height 12
click at [1283, 273] on input "400" at bounding box center [1302, 271] width 121 height 23
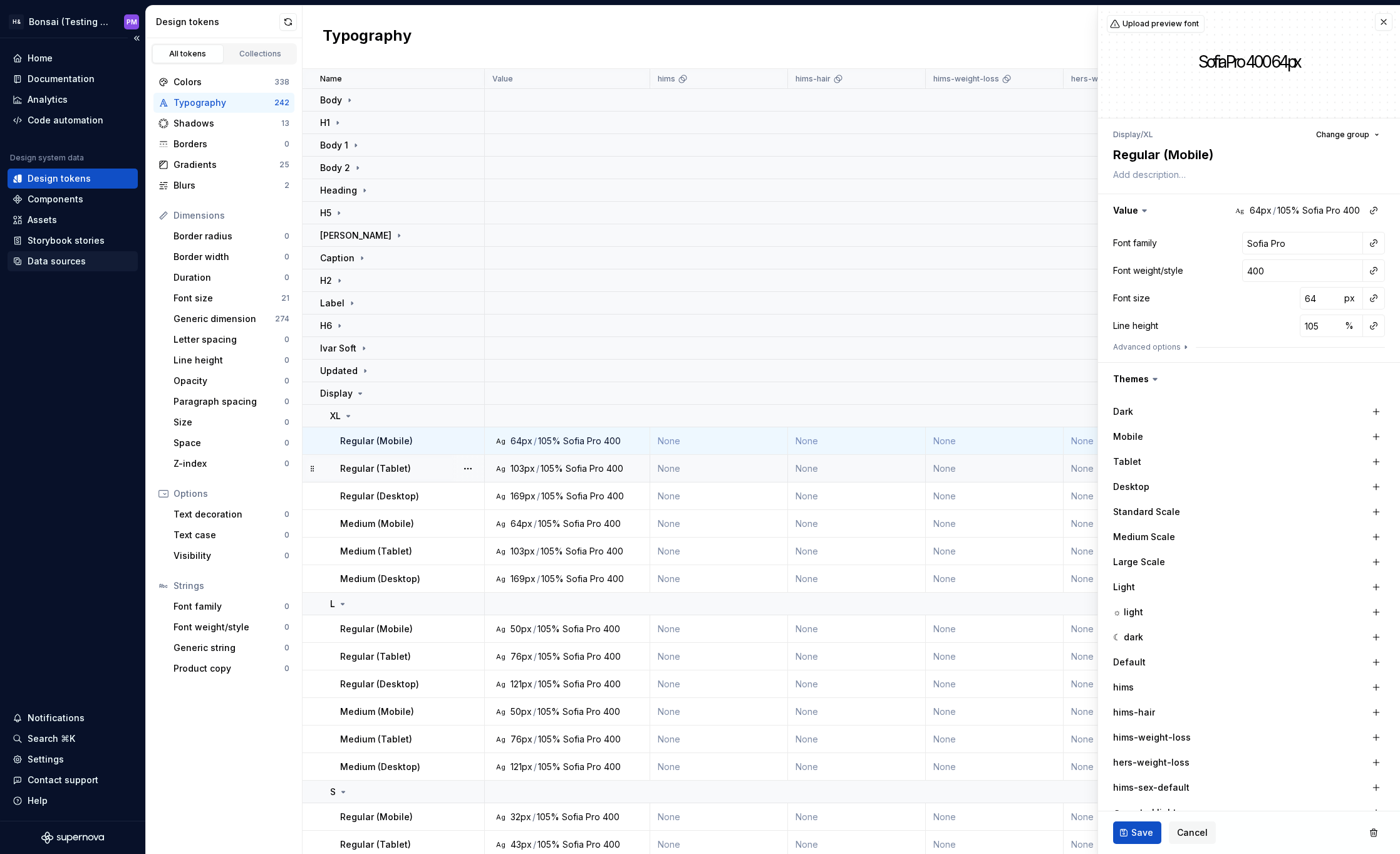
type textarea "*"
click at [63, 259] on div "Data sources" at bounding box center [56, 261] width 59 height 12
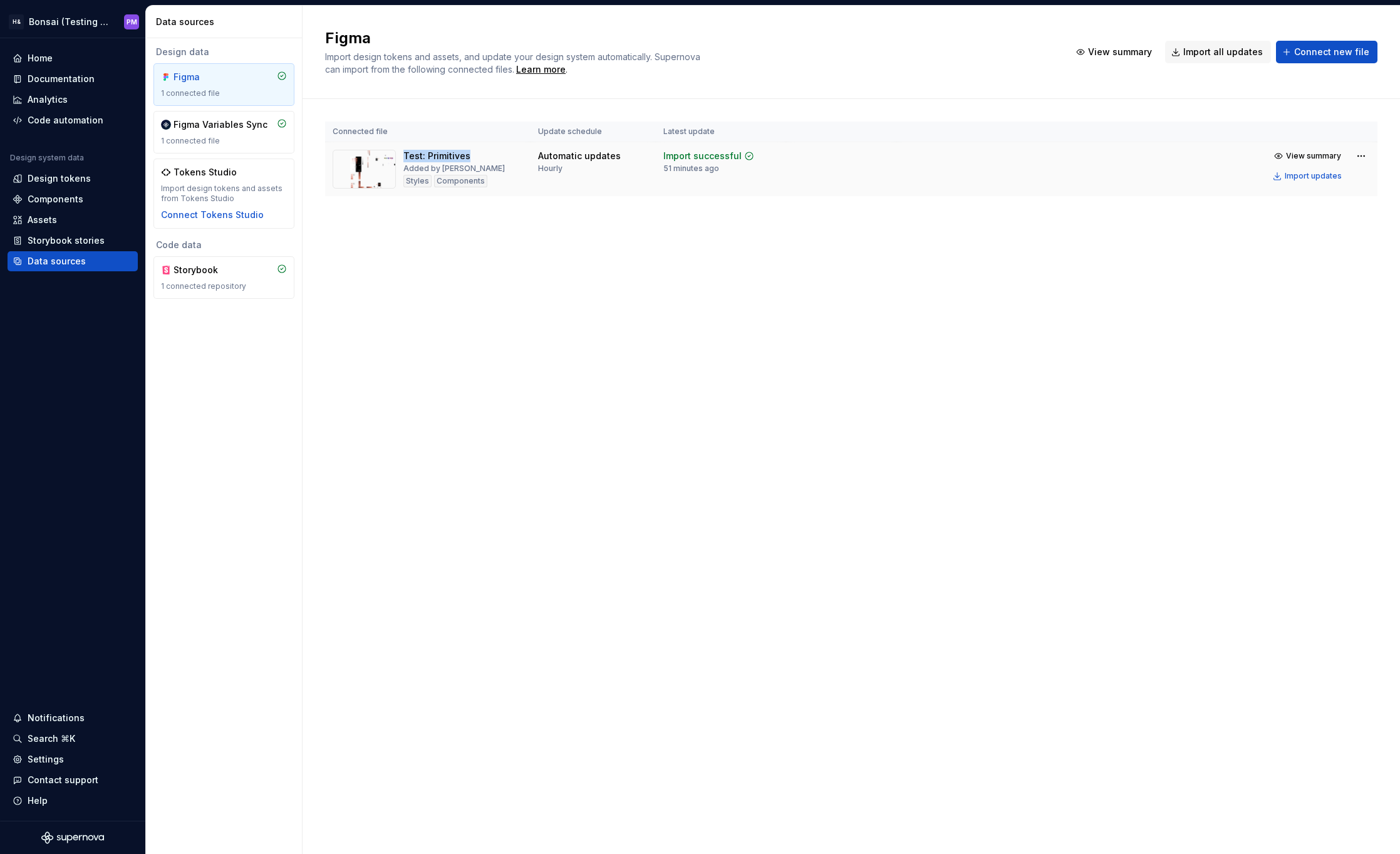
drag, startPoint x: 404, startPoint y: 158, endPoint x: 474, endPoint y: 155, distance: 70.1
click at [474, 155] on div "Test: Primitives Added by [PERSON_NAME] Components" at bounding box center [455, 169] width 102 height 39
click at [405, 155] on div "Test: Primitives" at bounding box center [437, 156] width 67 height 12
click at [445, 156] on div "Test: Primitives" at bounding box center [437, 156] width 67 height 12
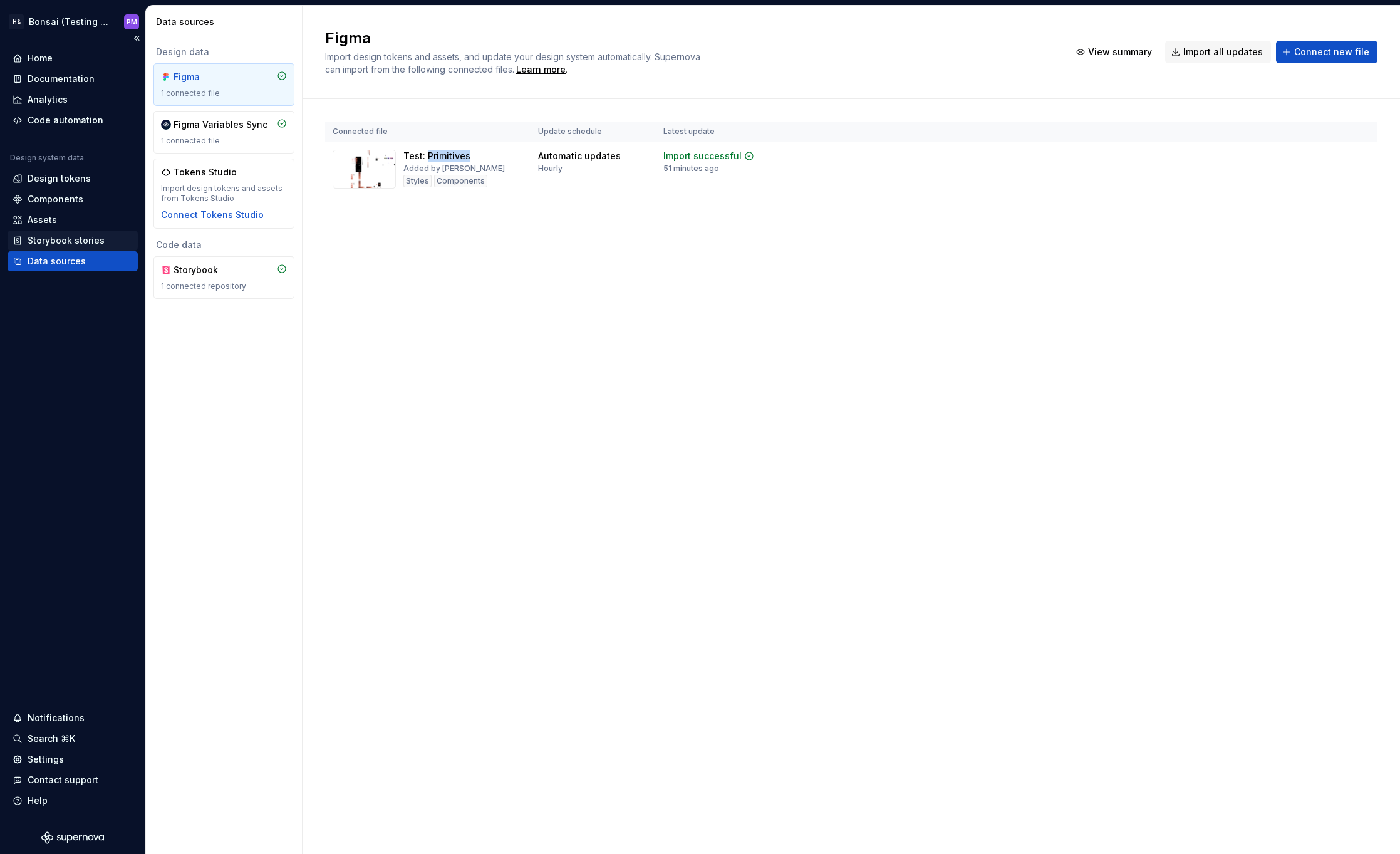
click at [80, 241] on div "Storybook stories" at bounding box center [65, 240] width 77 height 12
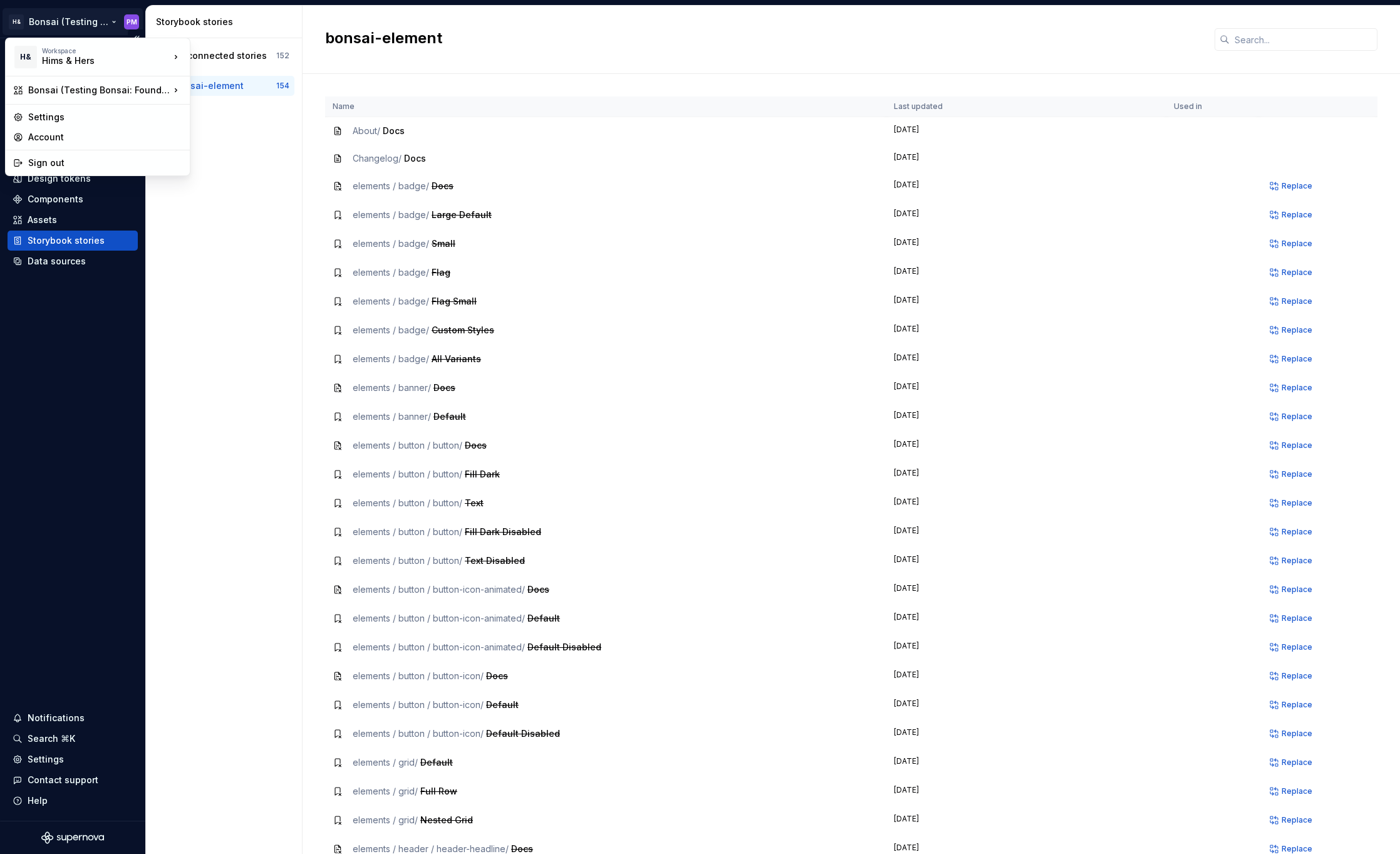
click at [69, 22] on html "H& Bonsai (Testing Bonsai: Foundation tokens) PM Home Documentation Analytics C…" at bounding box center [700, 427] width 1400 height 854
click at [243, 90] on div "Bonsai" at bounding box center [290, 92] width 160 height 12
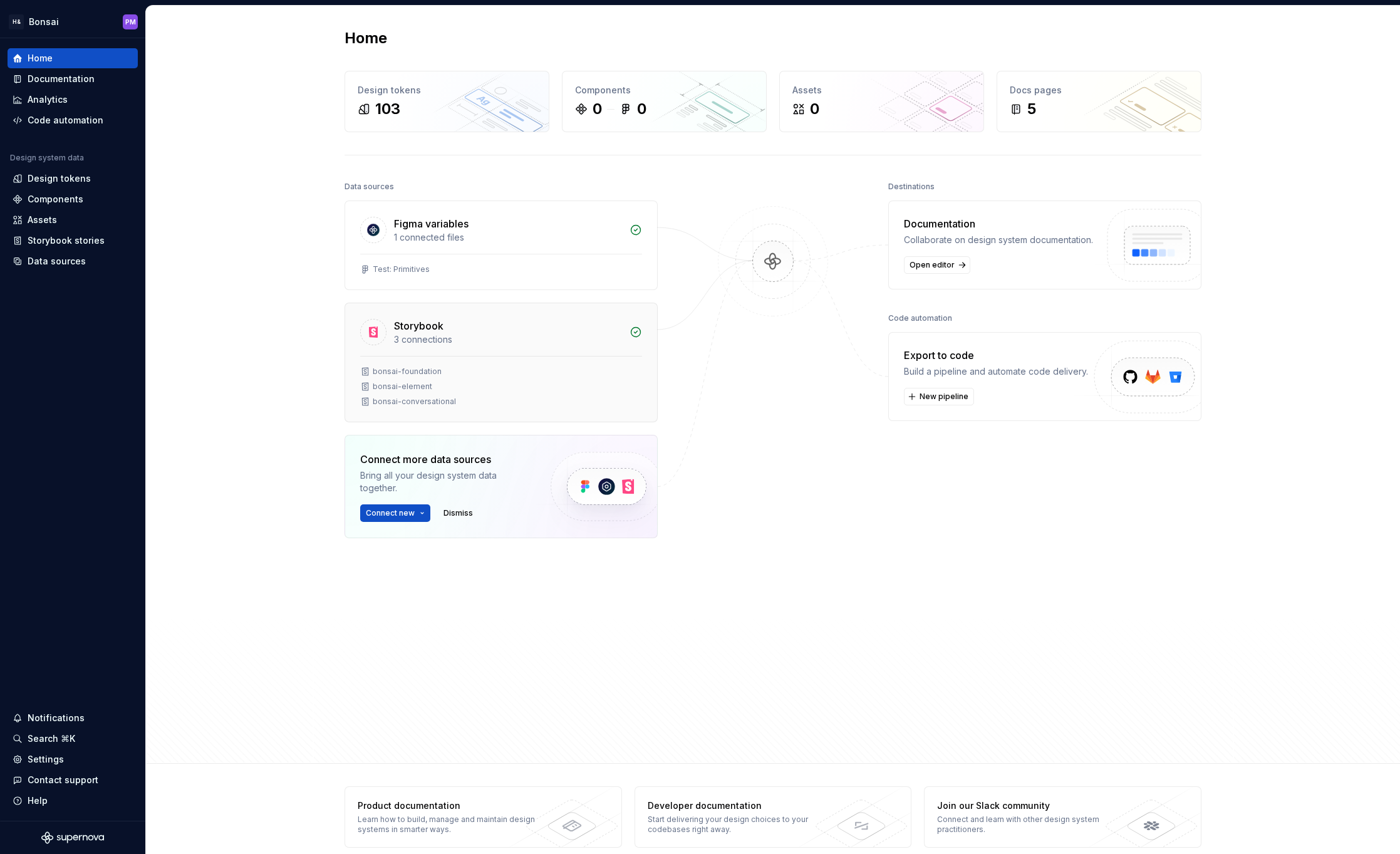
click at [410, 387] on div "bonsai-element" at bounding box center [402, 386] width 59 height 10
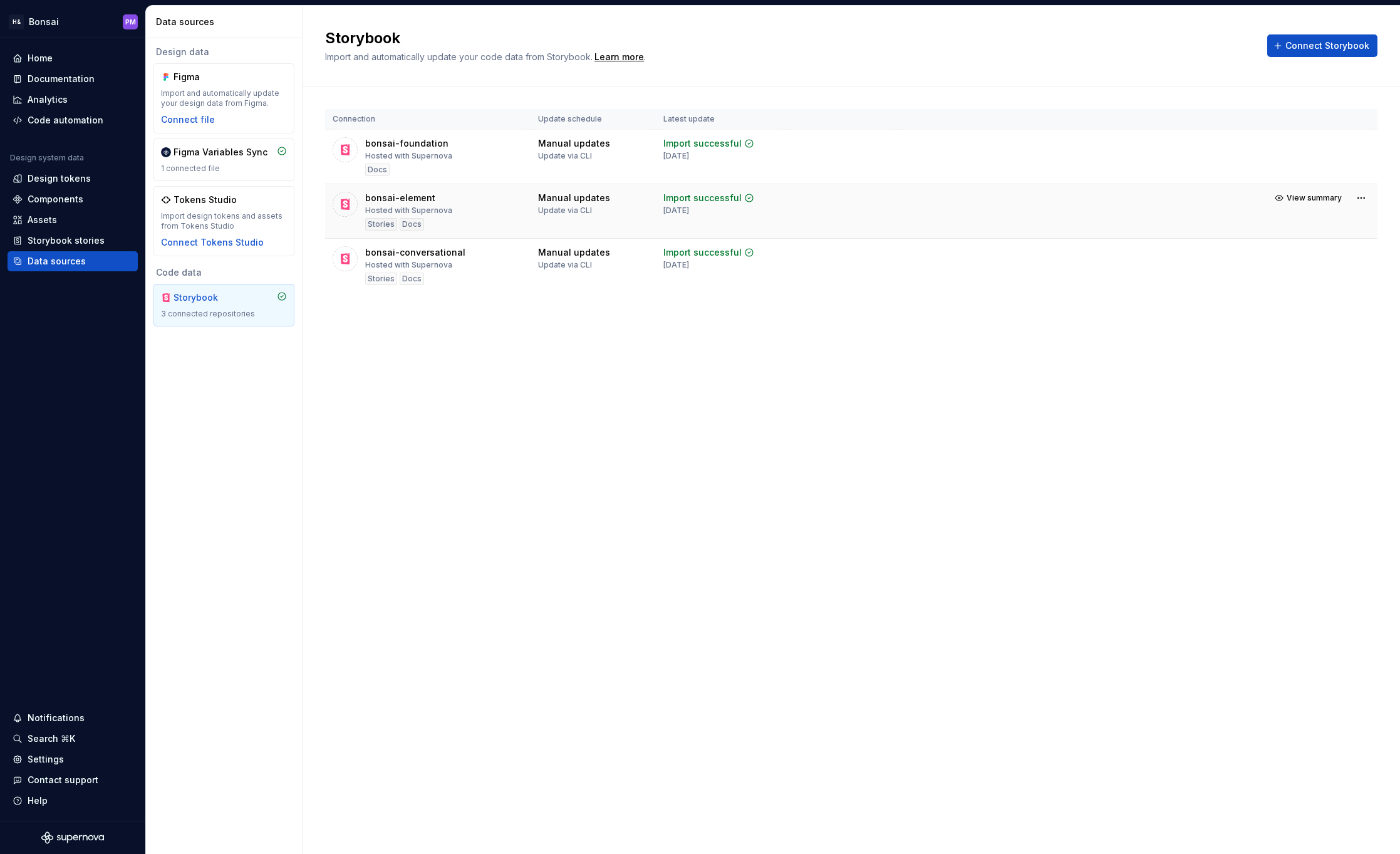
click at [438, 208] on div "Hosted with Supernova" at bounding box center [408, 210] width 87 height 10
click at [408, 202] on div "bonsai-element" at bounding box center [400, 198] width 70 height 12
click at [409, 194] on div "bonsai-element" at bounding box center [400, 198] width 70 height 12
click at [1313, 196] on span "View summary" at bounding box center [1314, 198] width 55 height 10
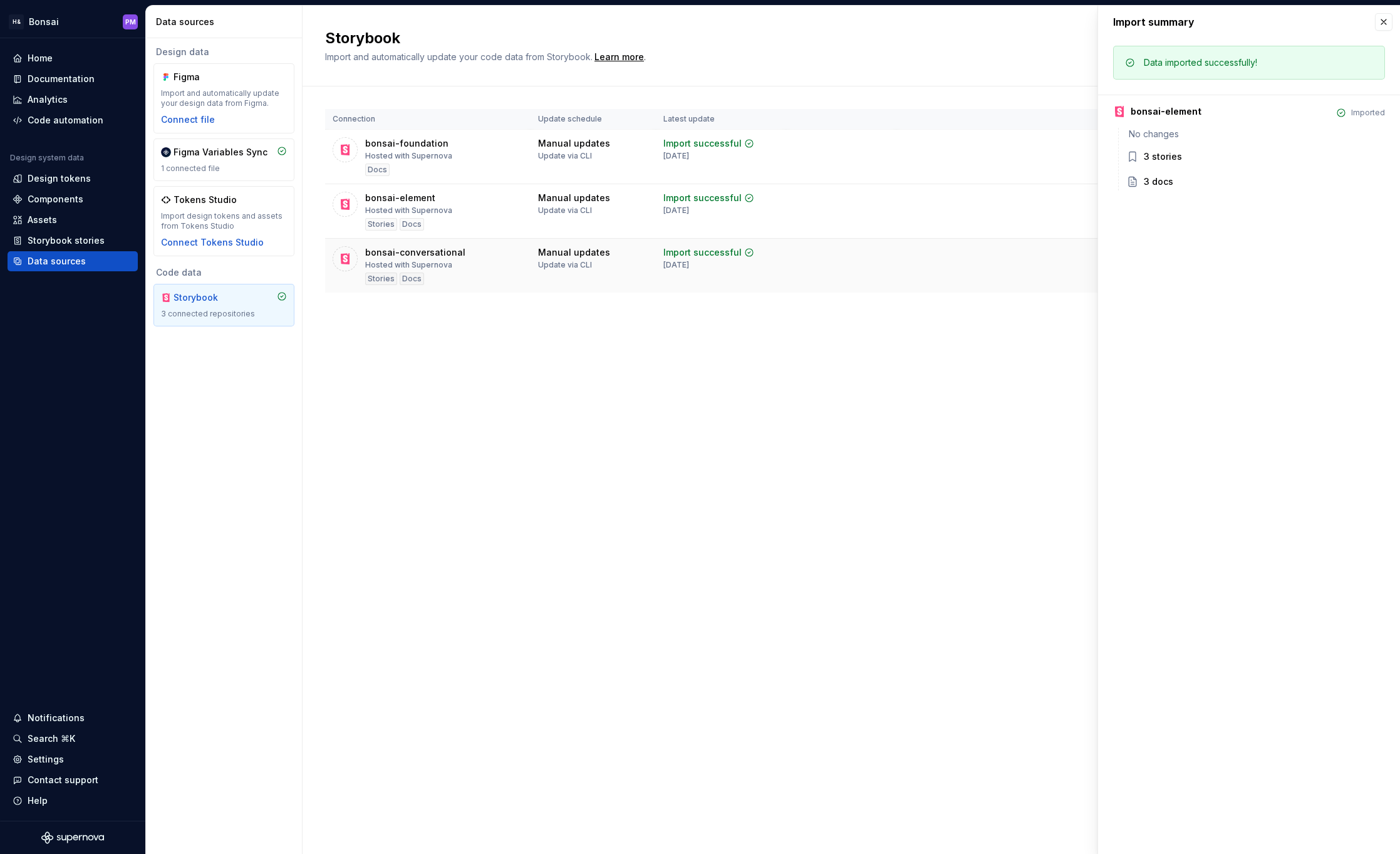
click at [432, 256] on div "bonsai-conversational" at bounding box center [415, 252] width 100 height 12
click at [451, 203] on div "bonsai-element Hosted with Supernova Stories Docs" at bounding box center [428, 211] width 191 height 39
click at [380, 224] on div "Stories" at bounding box center [381, 224] width 32 height 12
click at [425, 201] on div "bonsai-element" at bounding box center [400, 198] width 70 height 12
click at [404, 249] on div "bonsai-conversational" at bounding box center [415, 252] width 100 height 12
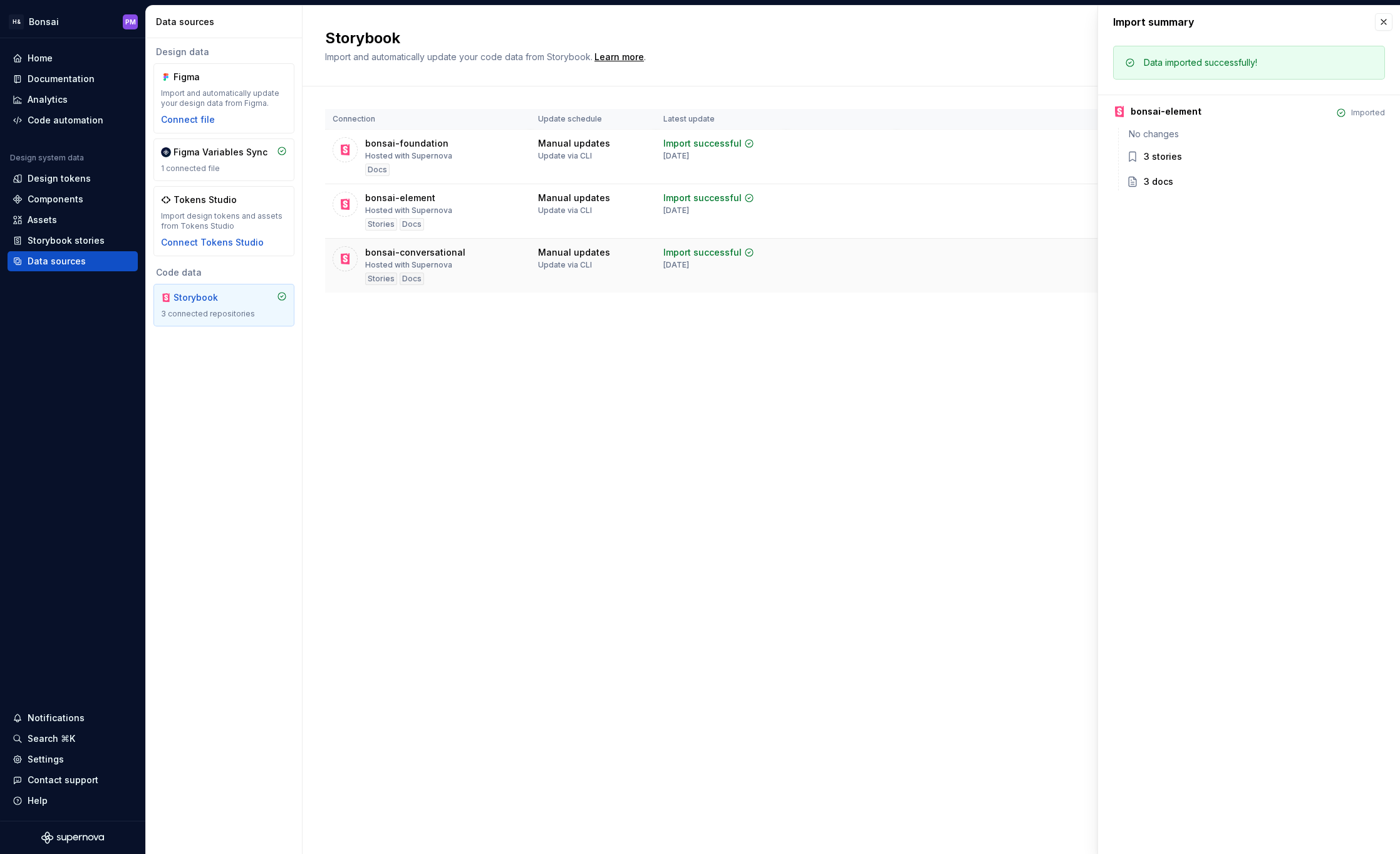
click at [446, 261] on div "bonsai-conversational Hosted with Supernova Stories Docs" at bounding box center [415, 265] width 100 height 39
click at [447, 202] on div "bonsai-element Hosted with Supernova Stories Docs" at bounding box center [428, 211] width 191 height 39
click at [457, 258] on div "bonsai-conversational Hosted with Supernova Stories Docs" at bounding box center [428, 265] width 191 height 39
click at [415, 252] on div "bonsai-conversational" at bounding box center [415, 252] width 100 height 12
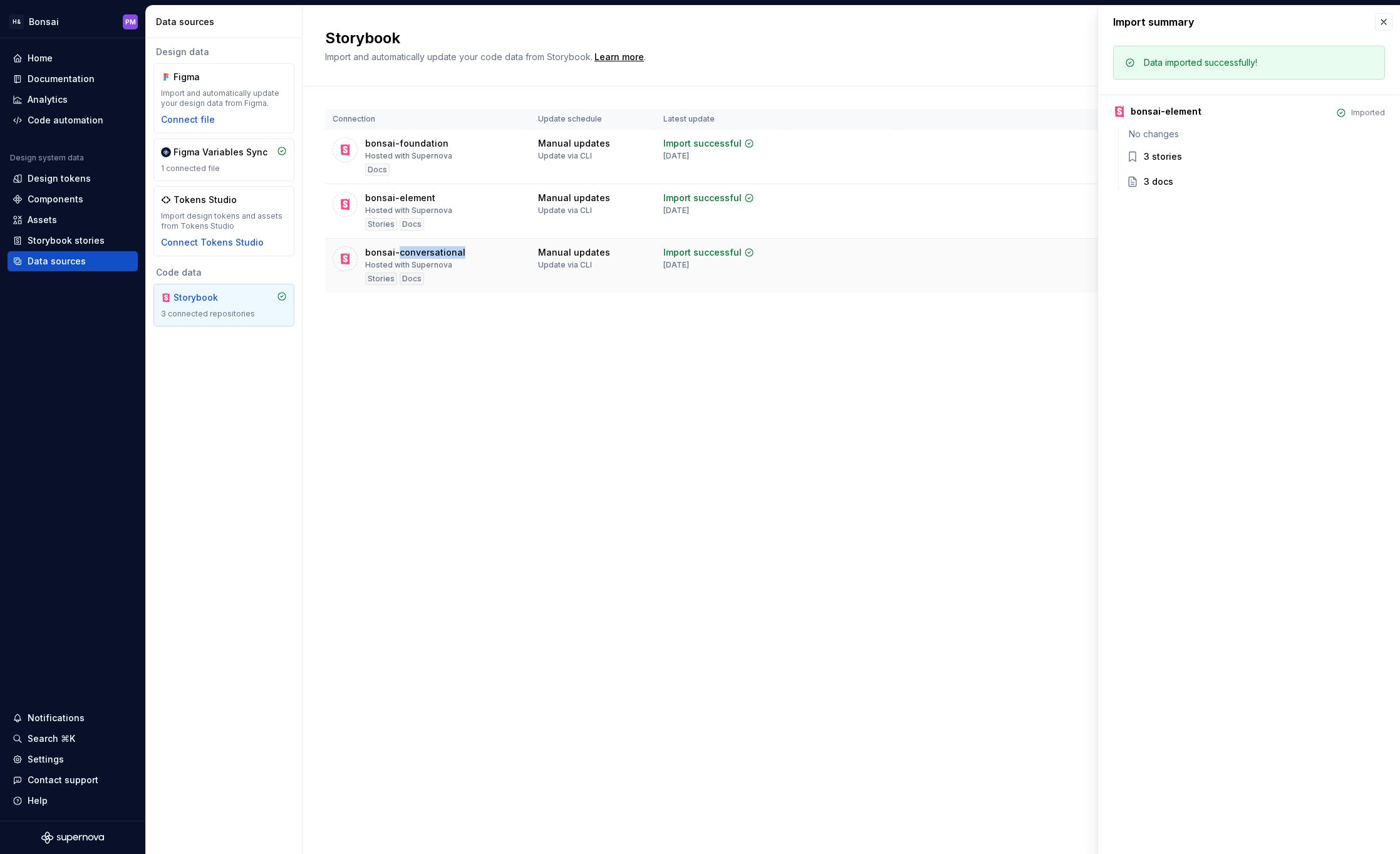
click at [480, 262] on div "bonsai-conversational Hosted with Supernova Stories Docs" at bounding box center [428, 265] width 191 height 39
click at [420, 252] on div "bonsai-conversational" at bounding box center [415, 252] width 100 height 12
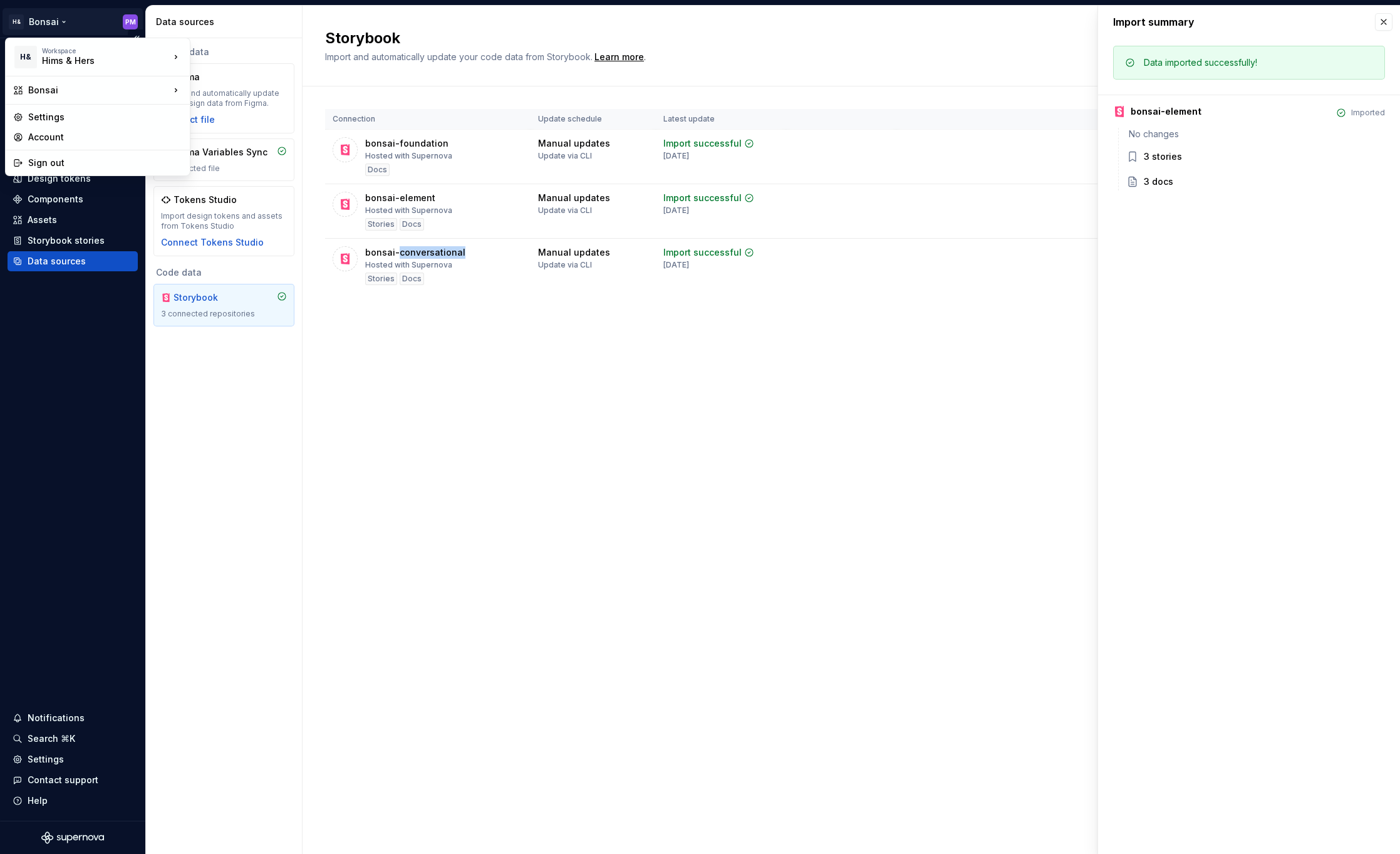
click at [48, 20] on html "H& [PERSON_NAME] PM Home Documentation Analytics Code automation Design system …" at bounding box center [700, 427] width 1400 height 854
click at [255, 113] on div "Bonsai (Testing Bonsai: Foundation tokens)" at bounding box center [290, 119] width 160 height 25
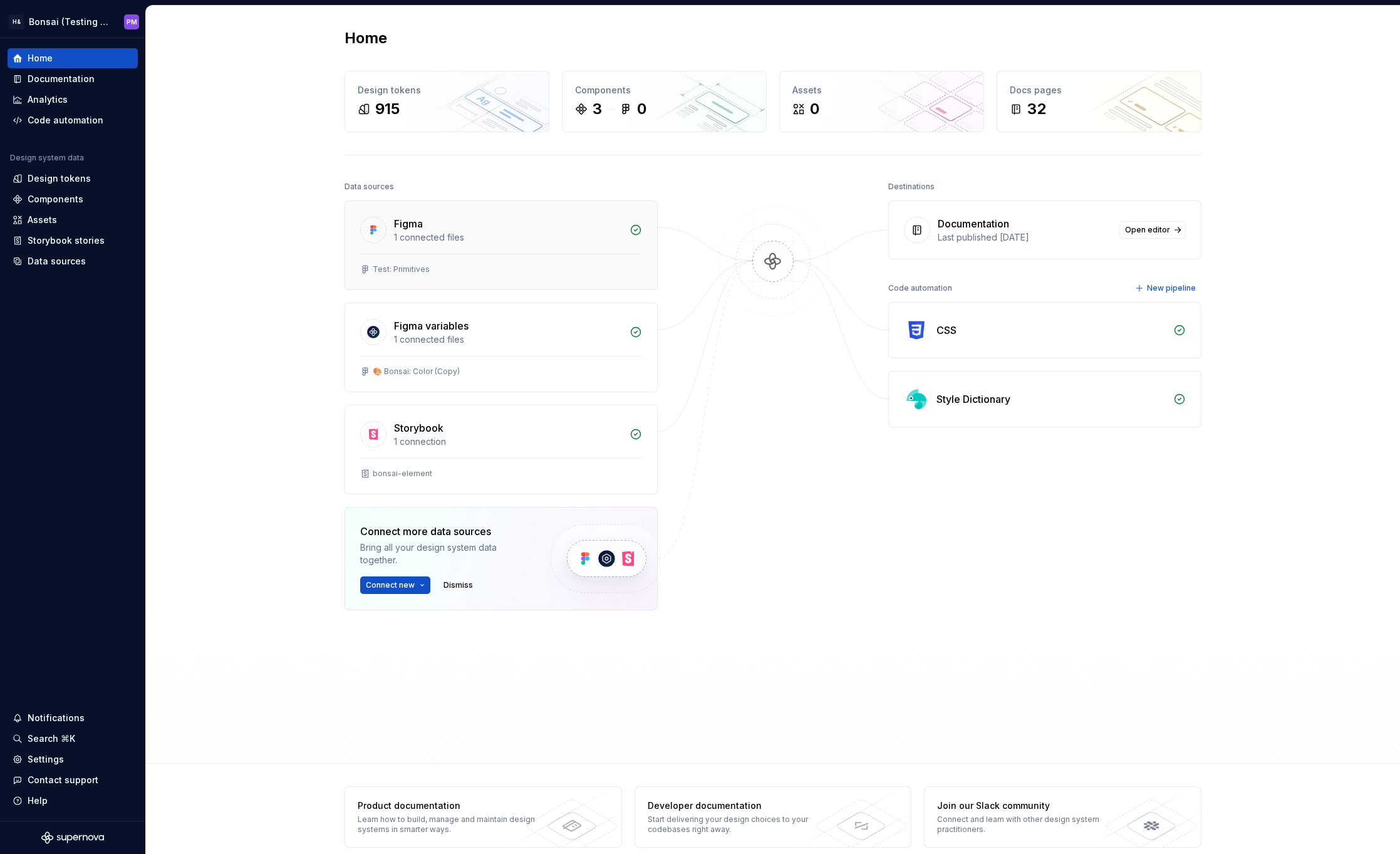
click at [417, 274] on div "Test: Primitives" at bounding box center [401, 269] width 57 height 10
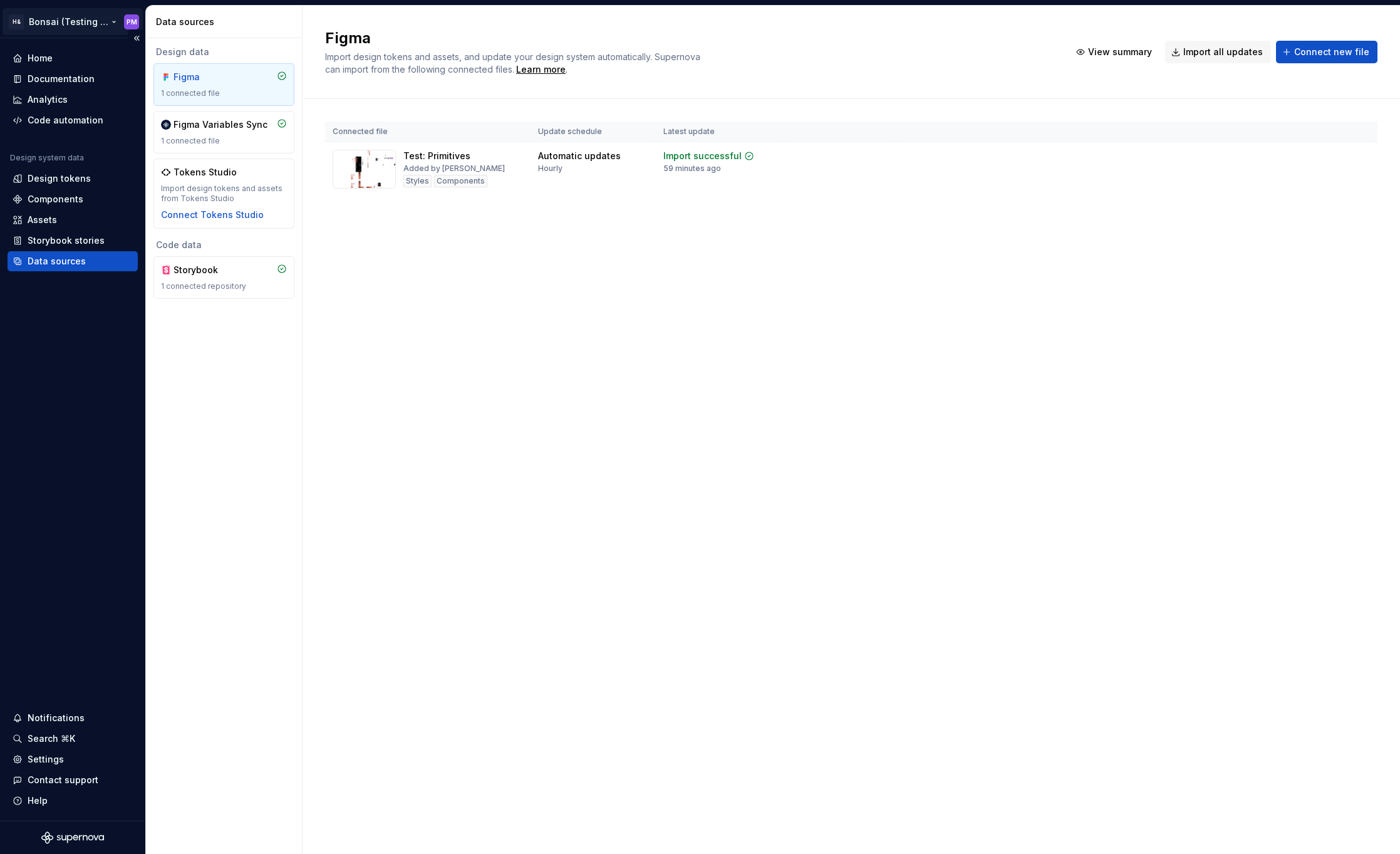
click at [87, 22] on html "H& Bonsai (Testing Bonsai: Foundation tokens) PM Home Documentation Analytics C…" at bounding box center [700, 427] width 1400 height 854
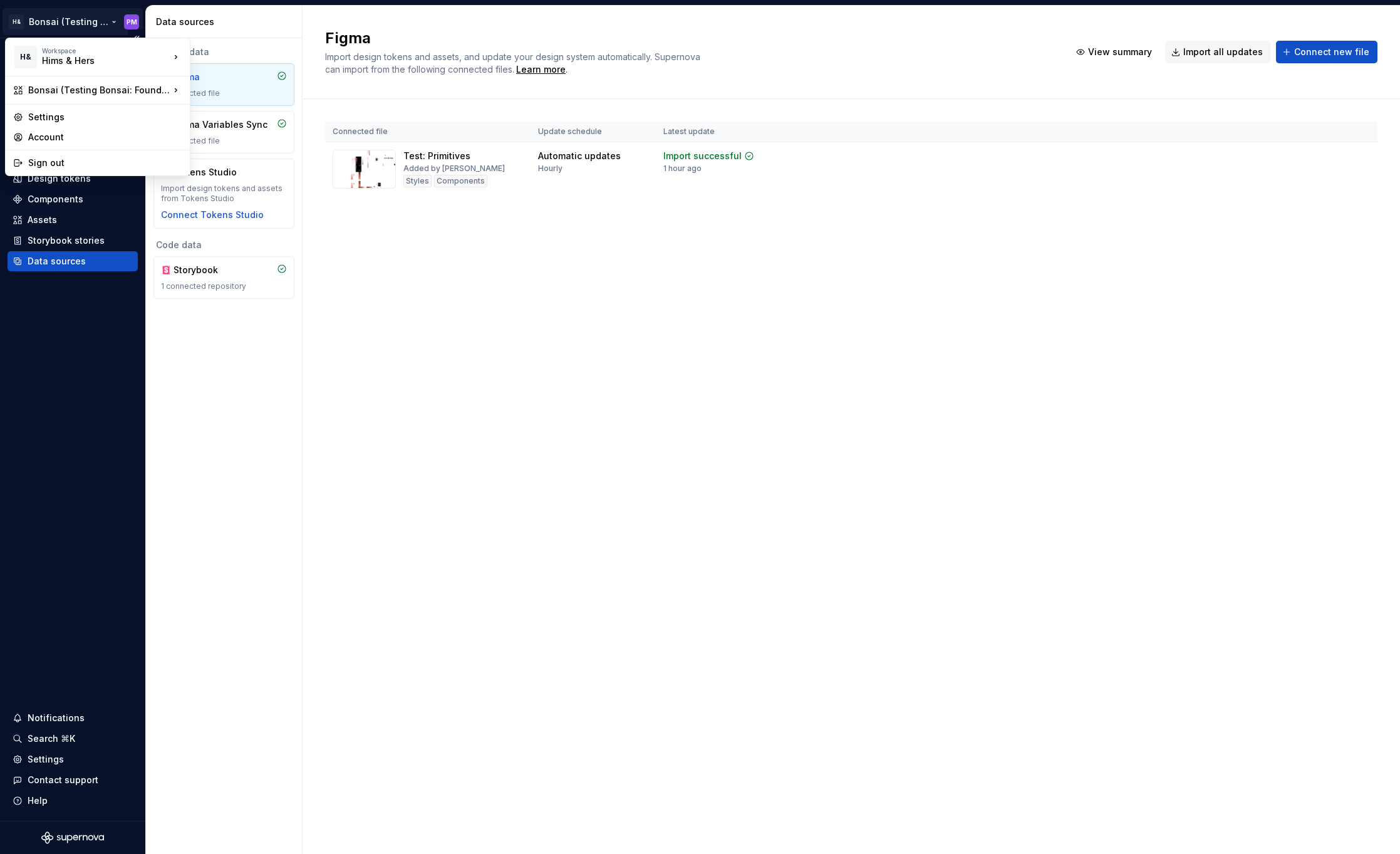
click at [83, 21] on html "H& Bonsai (Testing Bonsai: Foundation tokens) PM Home Documentation Analytics C…" at bounding box center [700, 427] width 1400 height 854
click at [249, 94] on div "Bonsai" at bounding box center [290, 92] width 160 height 12
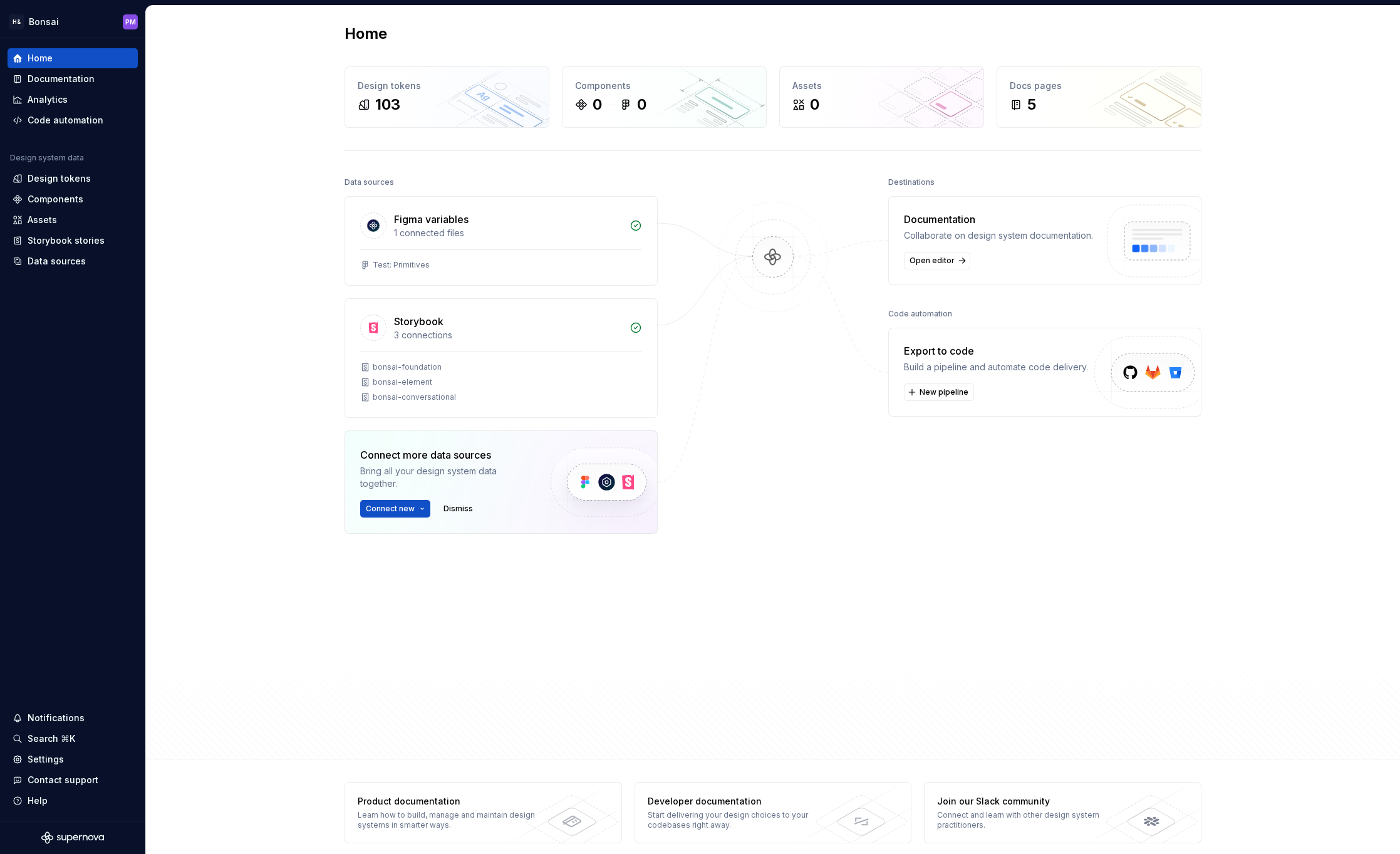
scroll to position [3, 0]
click at [233, 306] on div "Home Design tokens 103 Components 0 0 Assets 0 Docs pages 5 Data sources Figma …" at bounding box center [773, 381] width 1254 height 758
click at [48, 26] on html "H& [PERSON_NAME] PM Home Documentation Analytics Code automation Design system …" at bounding box center [700, 427] width 1400 height 854
click at [284, 211] on html "H& [PERSON_NAME] PM Home Documentation Analytics Code automation Design system …" at bounding box center [700, 427] width 1400 height 854
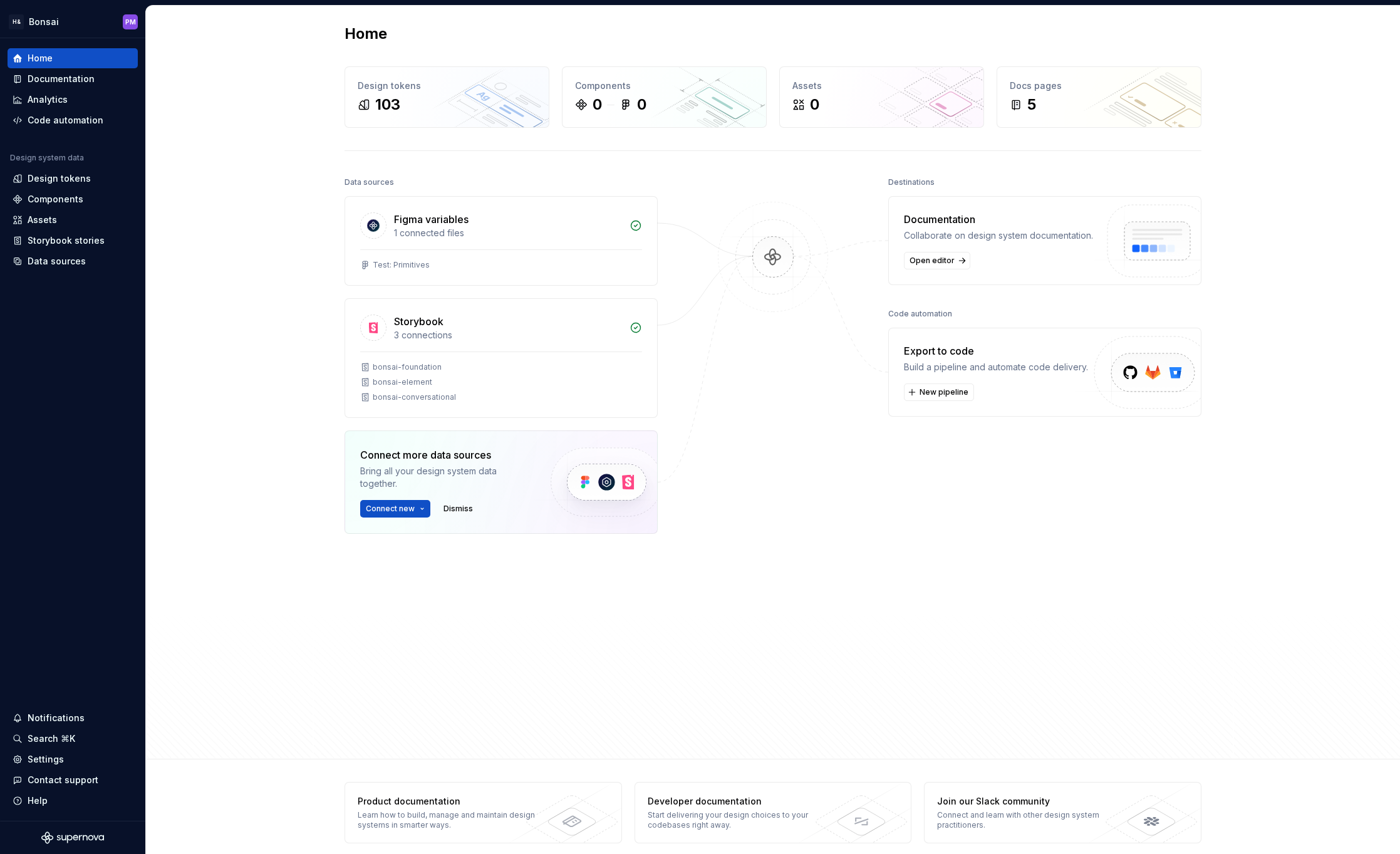
scroll to position [9, 0]
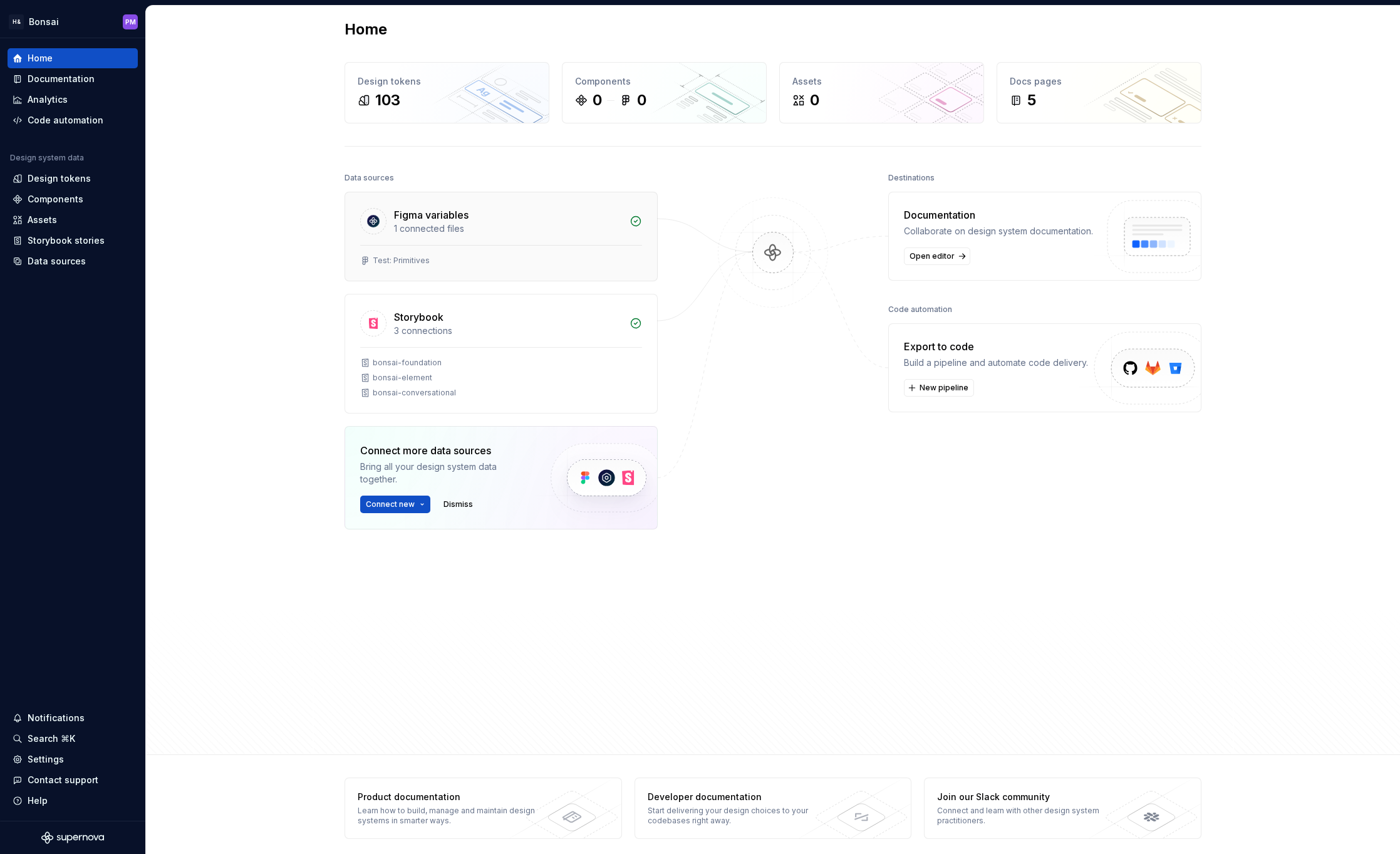
click at [415, 250] on div "Test: Primitives" at bounding box center [501, 262] width 312 height 36
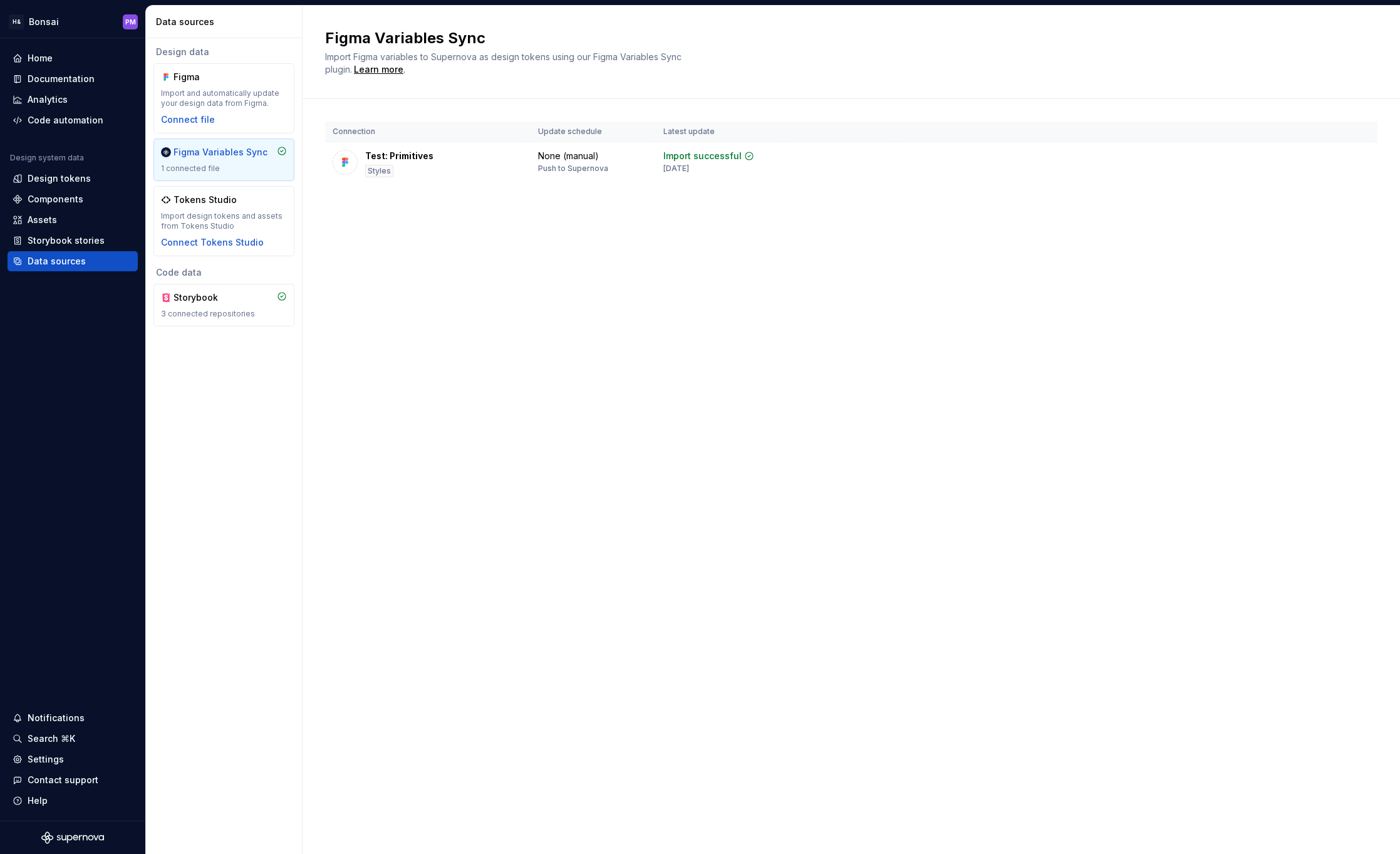
click at [413, 248] on div "Figma Variables Sync Import Figma variables to Supernova as design tokens using…" at bounding box center [851, 430] width 1098 height 849
